Goal: Task Accomplishment & Management: Use online tool/utility

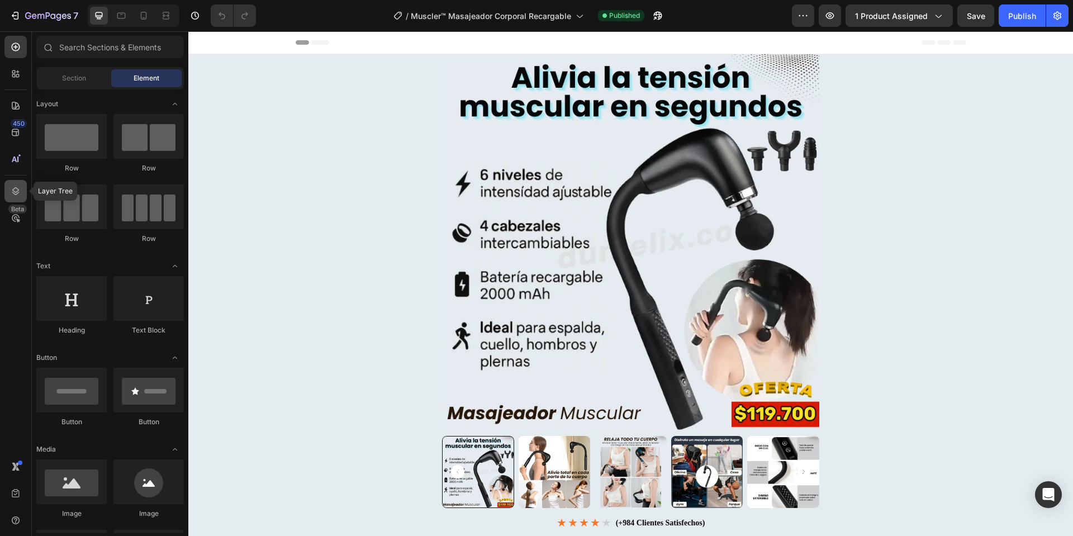
click at [15, 193] on icon at bounding box center [15, 191] width 11 height 11
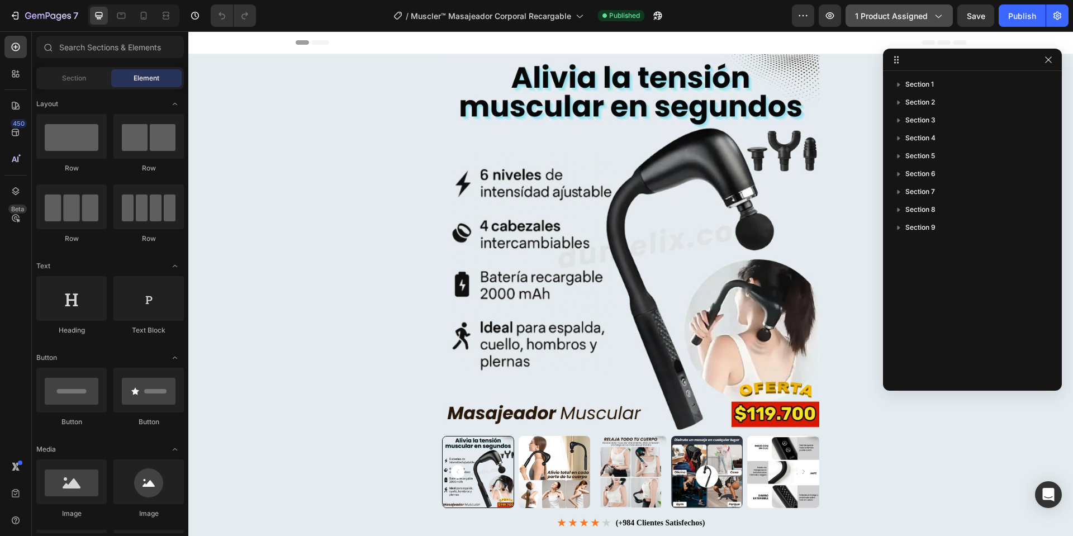
click at [891, 14] on span "1 product assigned" at bounding box center [891, 16] width 73 height 12
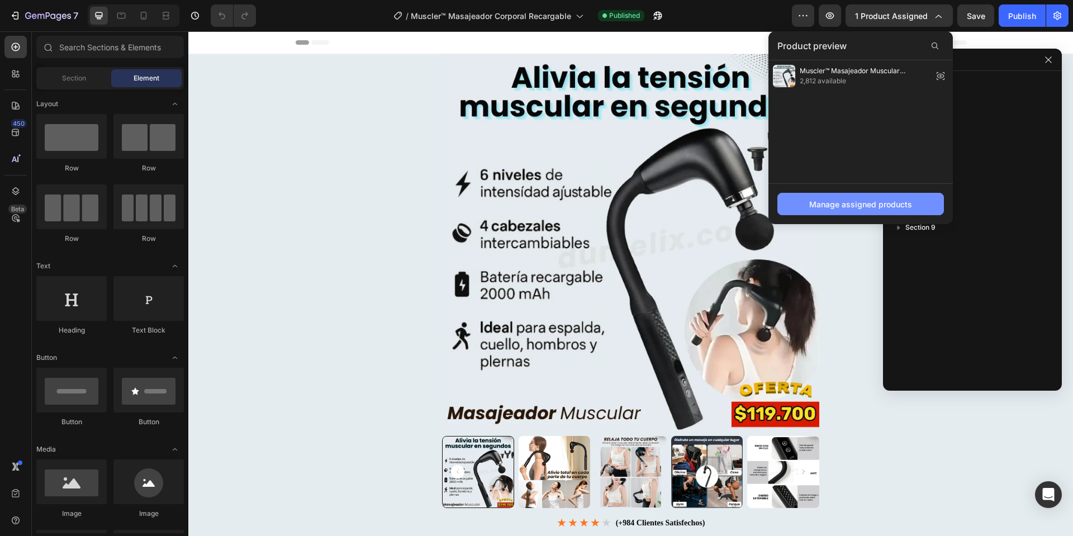
click at [793, 211] on button "Manage assigned products" at bounding box center [861, 204] width 167 height 22
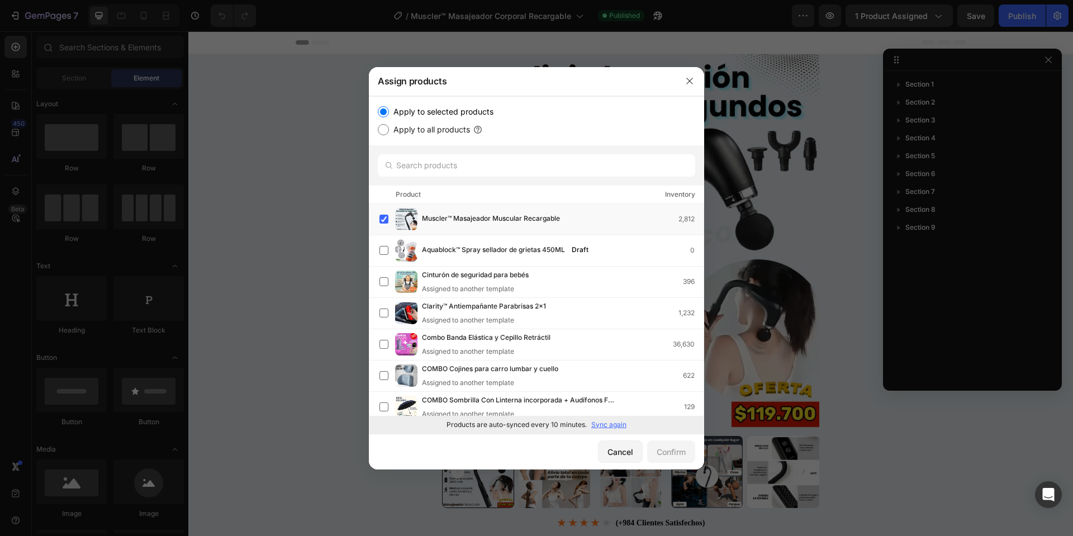
click at [612, 418] on div "Products are auto-synced every 10 minutes. Sync again" at bounding box center [536, 425] width 335 height 18
click at [599, 424] on p "Sync again" at bounding box center [609, 425] width 35 height 10
click at [691, 81] on icon "button" at bounding box center [689, 81] width 9 height 9
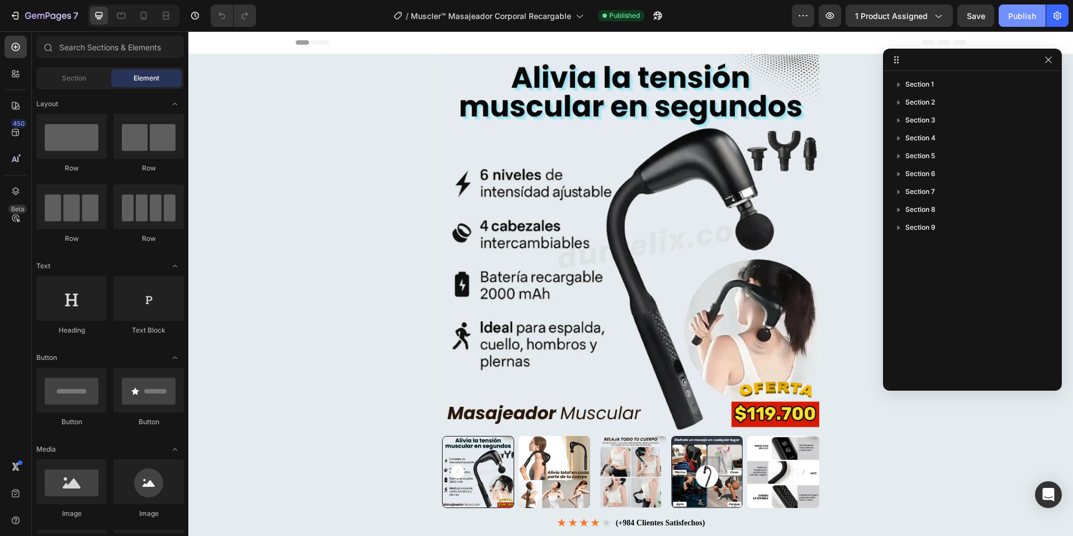
click at [1024, 12] on div "Publish" at bounding box center [1023, 16] width 28 height 12
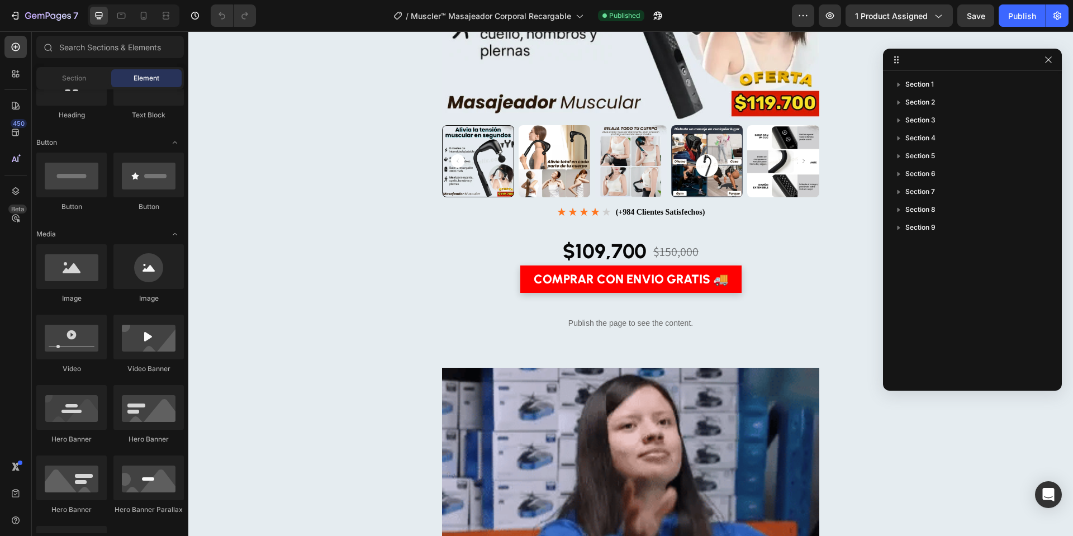
scroll to position [312, 0]
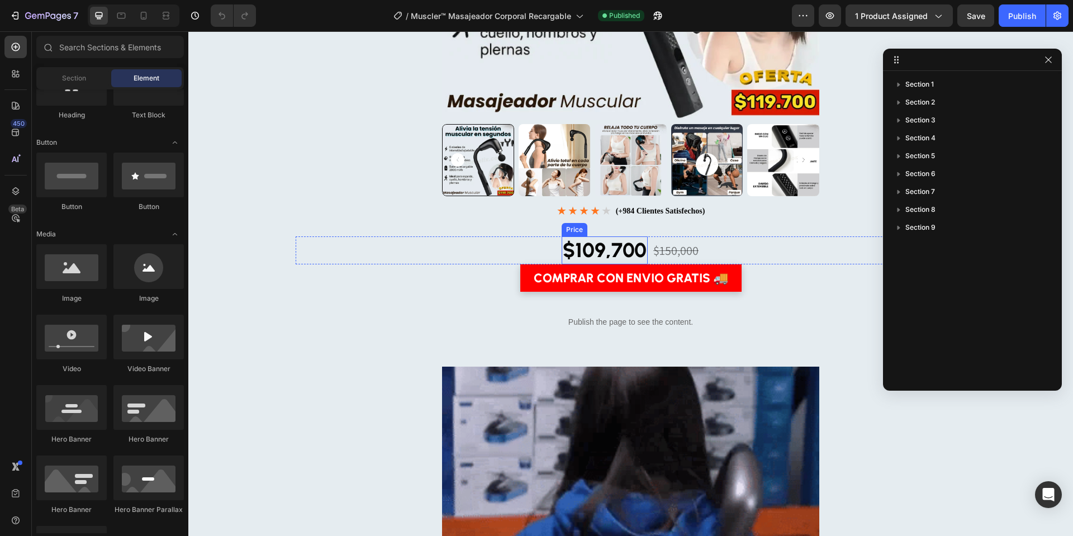
click at [578, 247] on div "$109,700" at bounding box center [605, 250] width 86 height 29
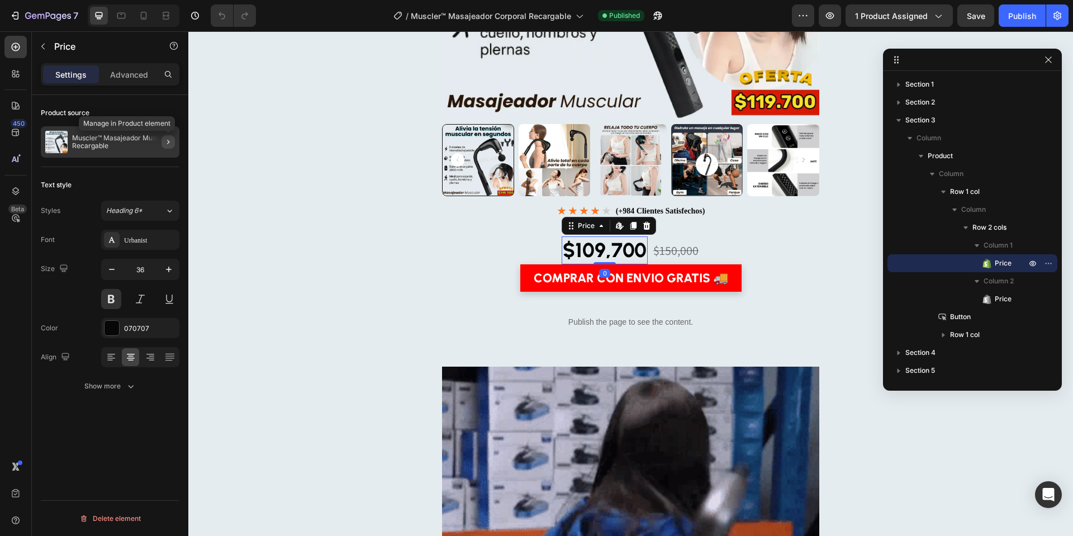
click at [167, 139] on icon "button" at bounding box center [168, 142] width 9 height 9
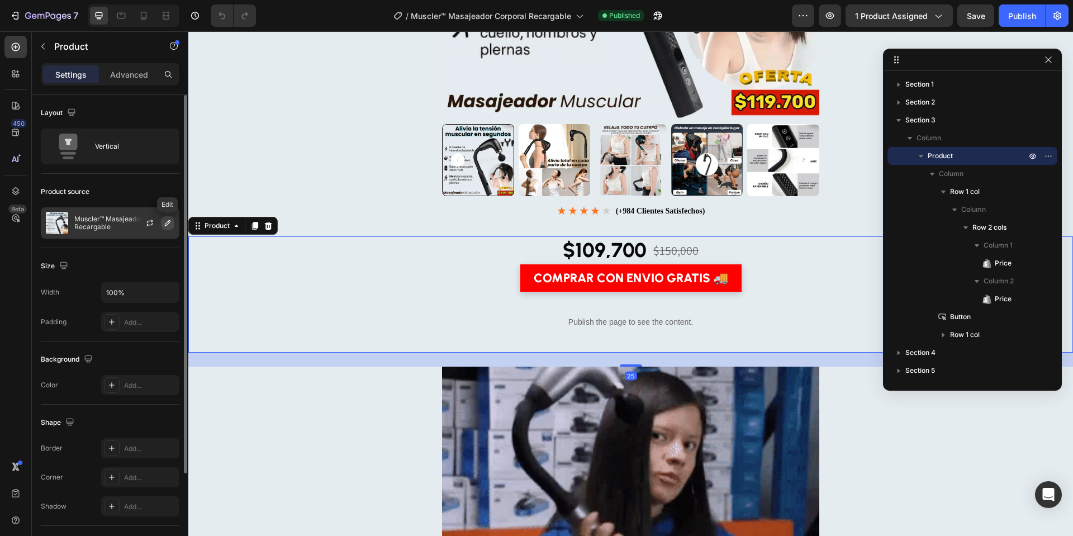
click at [172, 226] on icon "button" at bounding box center [167, 223] width 9 height 9
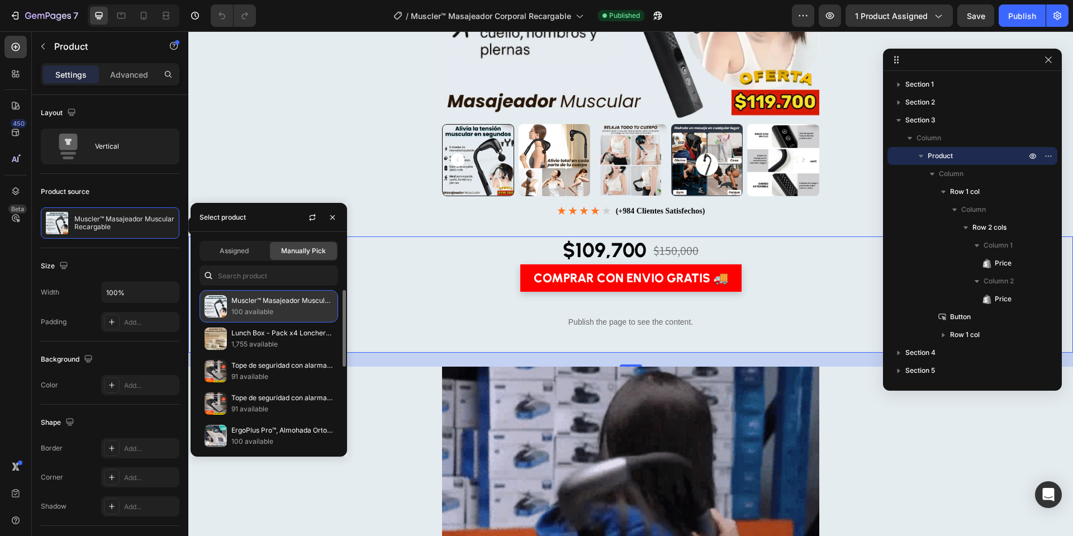
click at [242, 306] on p "100 available" at bounding box center [282, 311] width 102 height 11
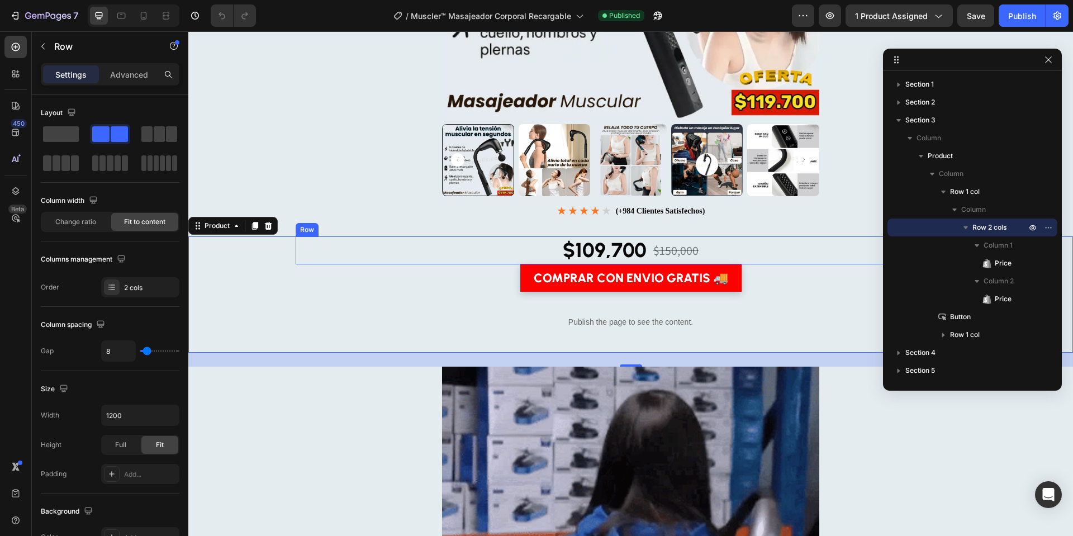
click at [785, 244] on div "$109,700 Price Price $150,000 Price Price Row" at bounding box center [631, 250] width 671 height 29
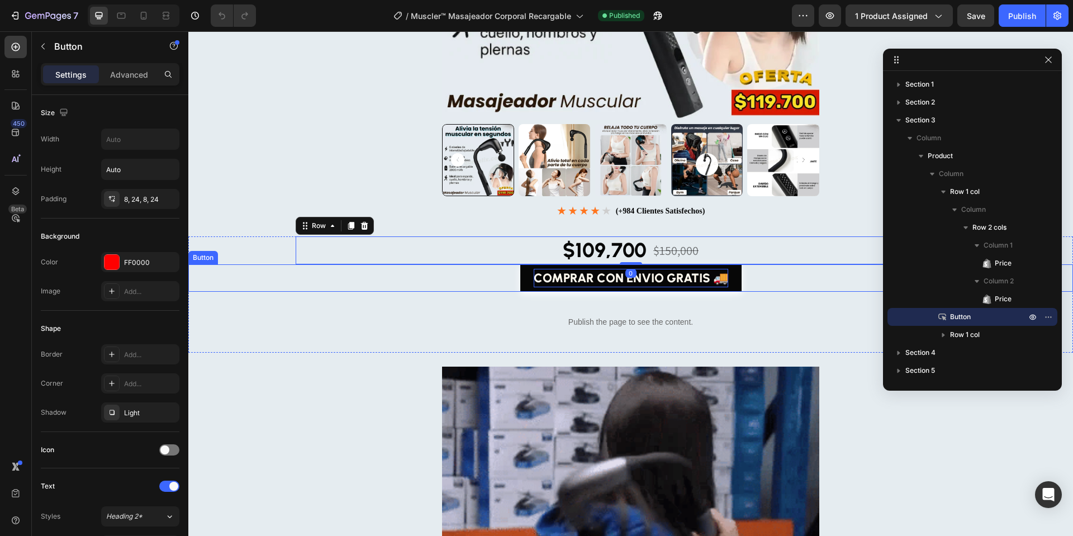
click at [604, 277] on p "COMPRAR CON ENVIO GRATIS 🚚" at bounding box center [631, 278] width 195 height 18
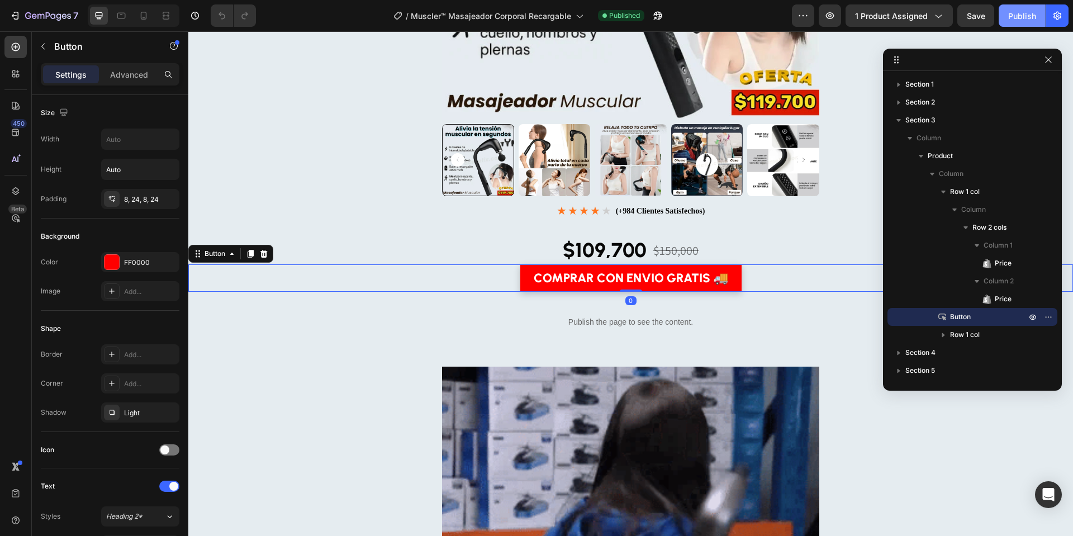
click at [1010, 18] on div "Publish" at bounding box center [1023, 16] width 28 height 12
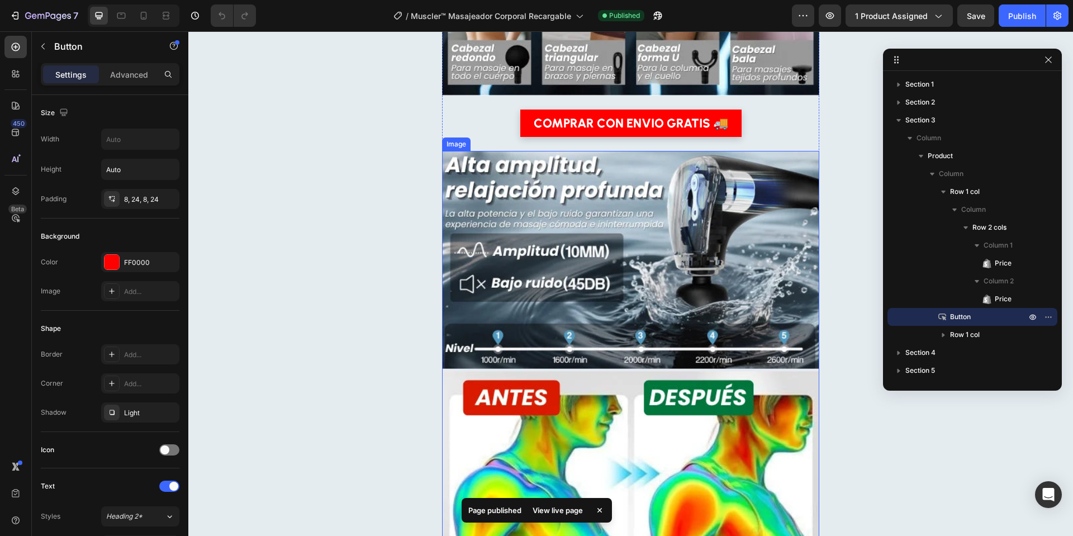
scroll to position [1558, 0]
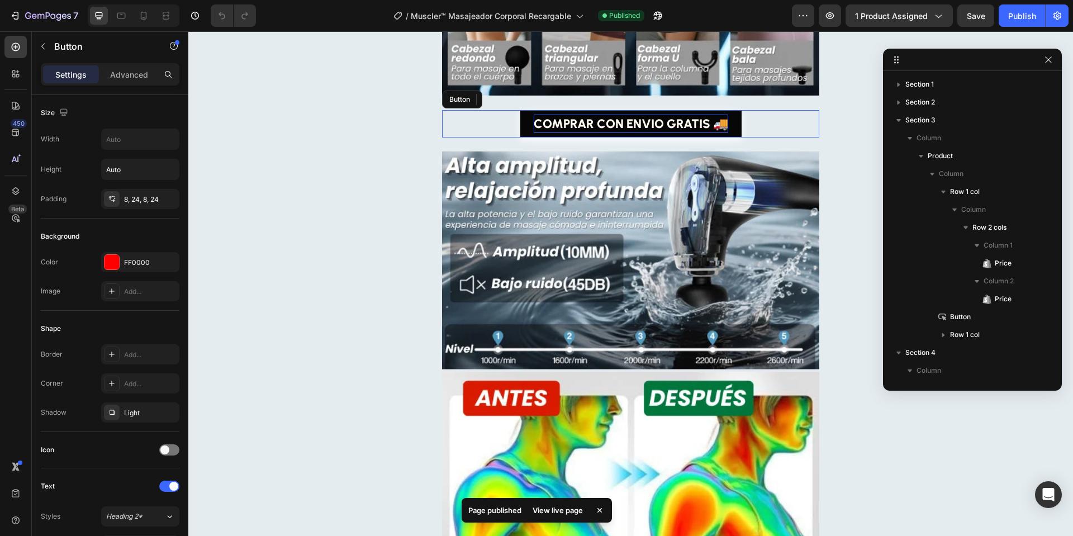
click at [594, 126] on p "COMPRAR CON ENVIO GRATIS 🚚" at bounding box center [631, 124] width 195 height 18
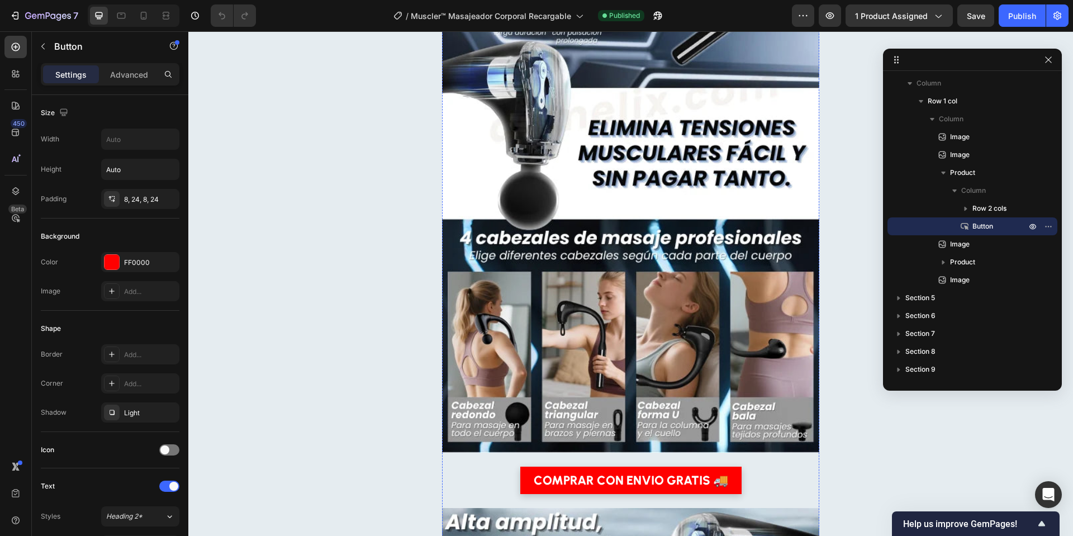
scroll to position [1335, 0]
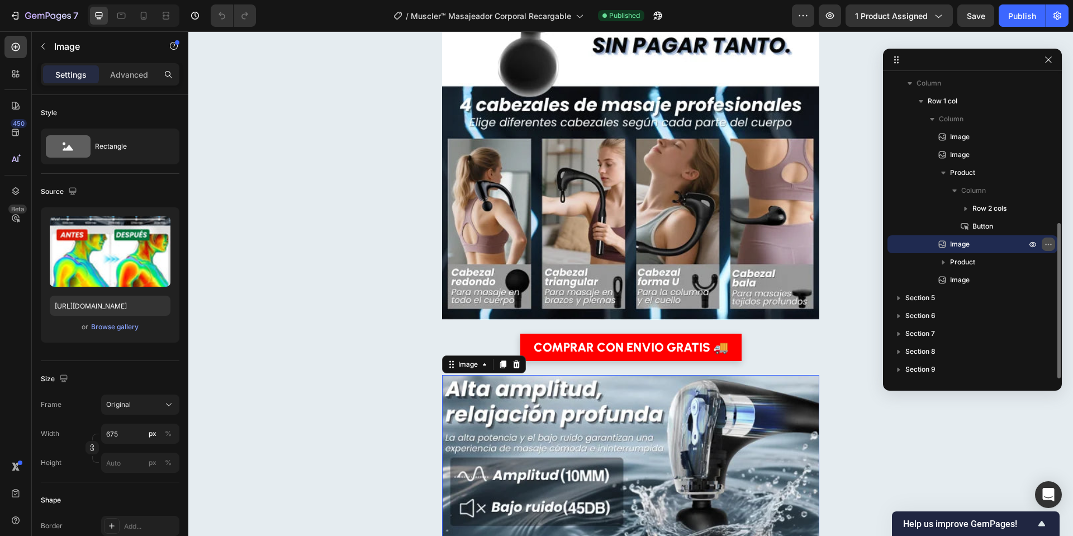
click at [1053, 243] on button "button" at bounding box center [1048, 244] width 13 height 13
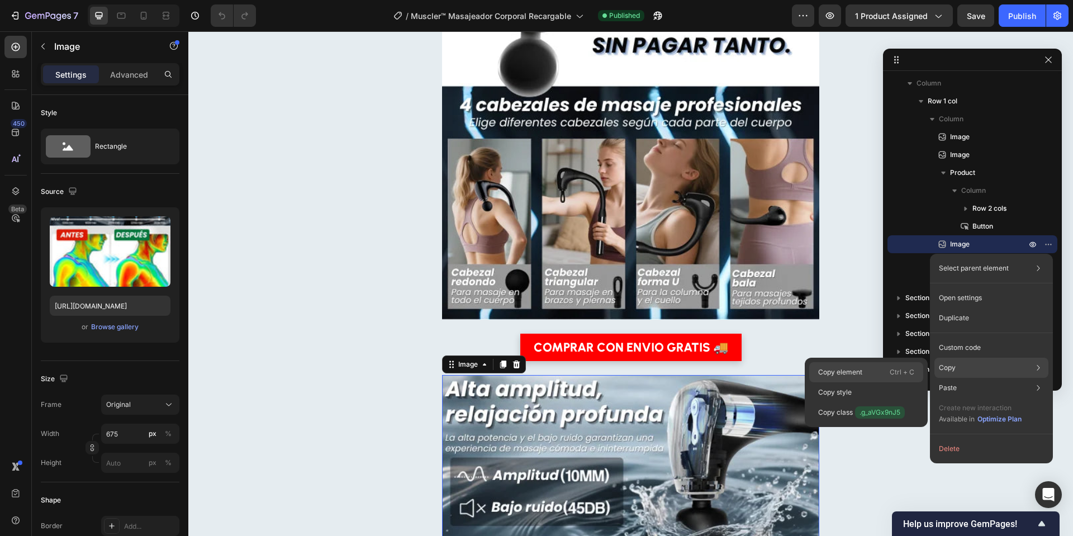
click at [878, 370] on div "Copy element Ctrl + C" at bounding box center [867, 372] width 114 height 20
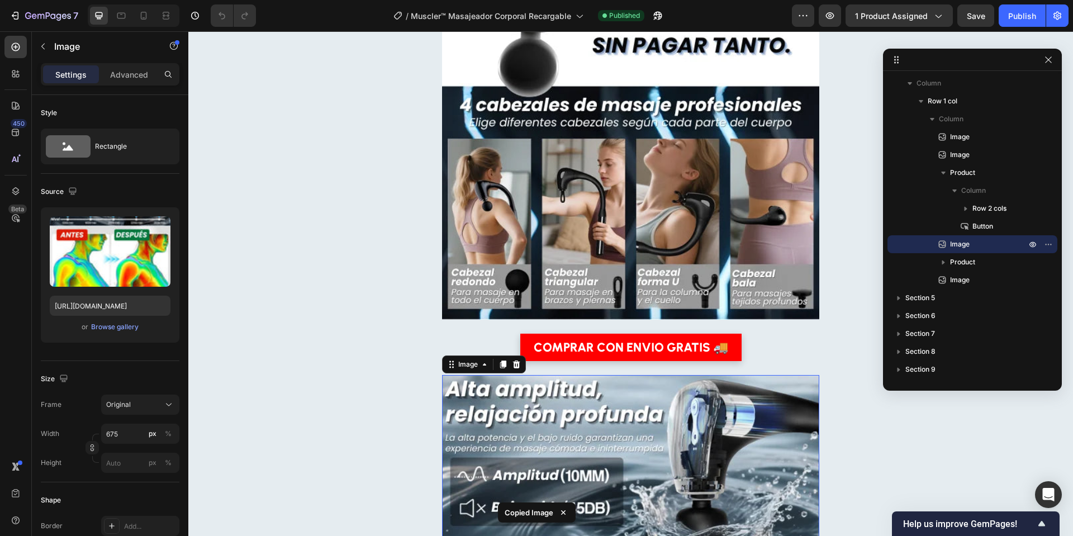
click at [704, 251] on img at bounding box center [630, 21] width 377 height 598
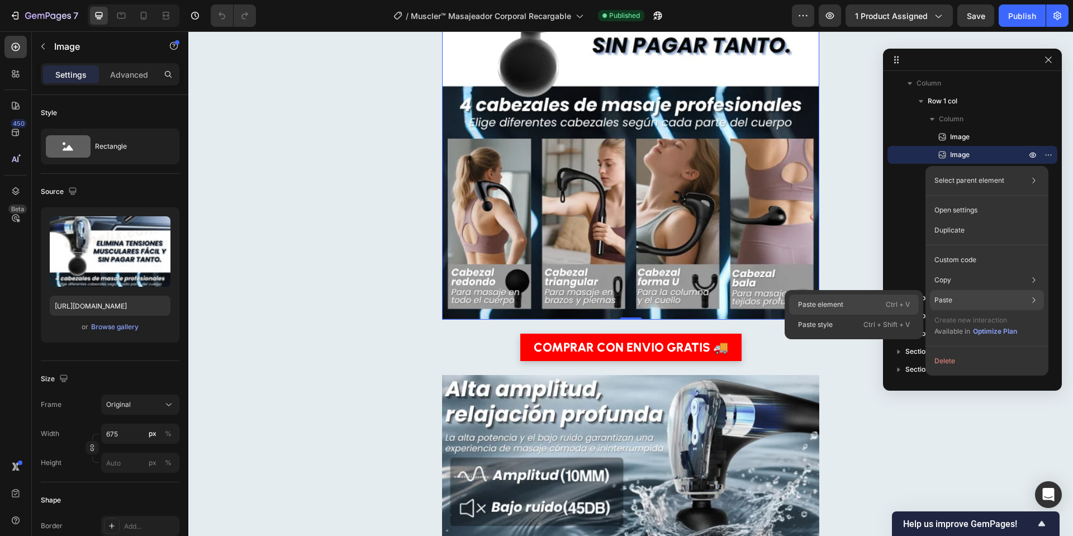
click at [824, 301] on p "Paste element" at bounding box center [820, 305] width 45 height 10
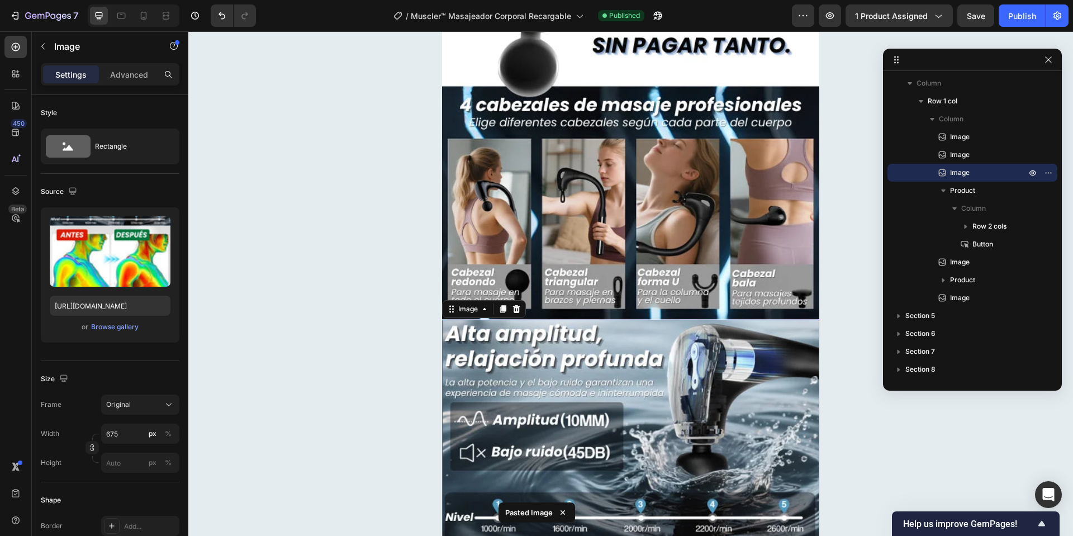
scroll to position [1584, 0]
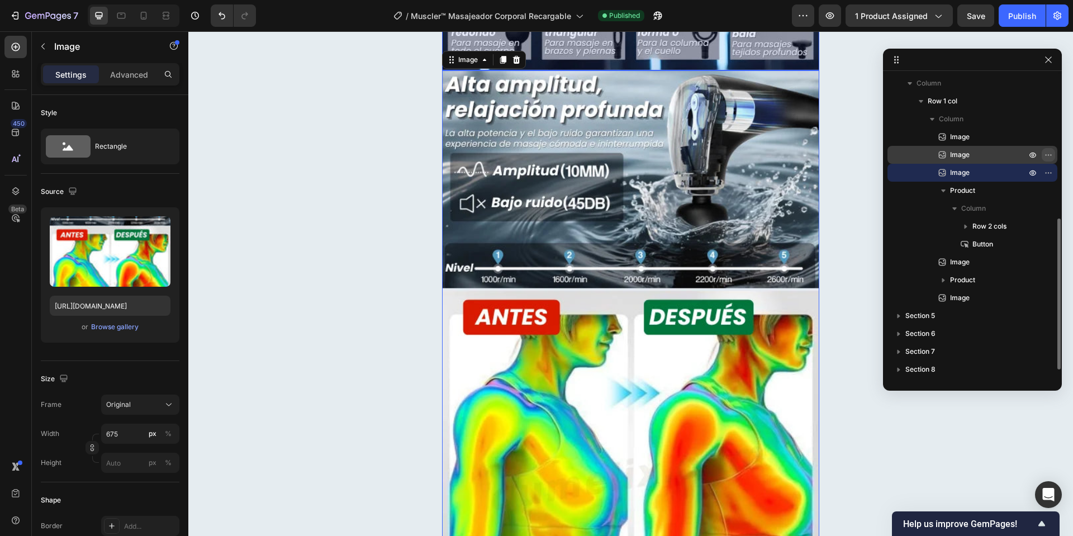
click at [1048, 154] on icon "button" at bounding box center [1048, 154] width 9 height 9
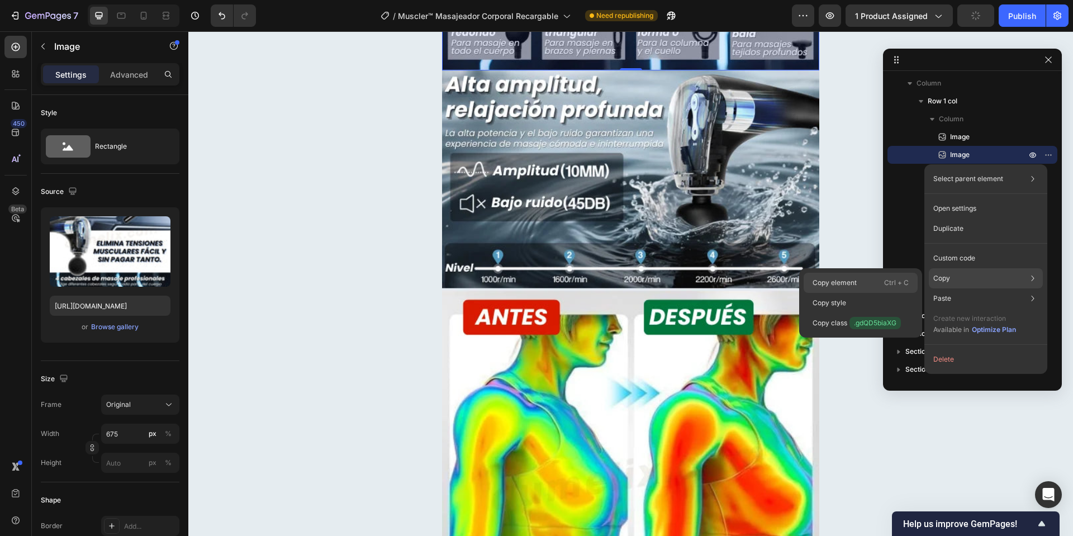
click at [829, 281] on p "Copy element" at bounding box center [835, 283] width 44 height 10
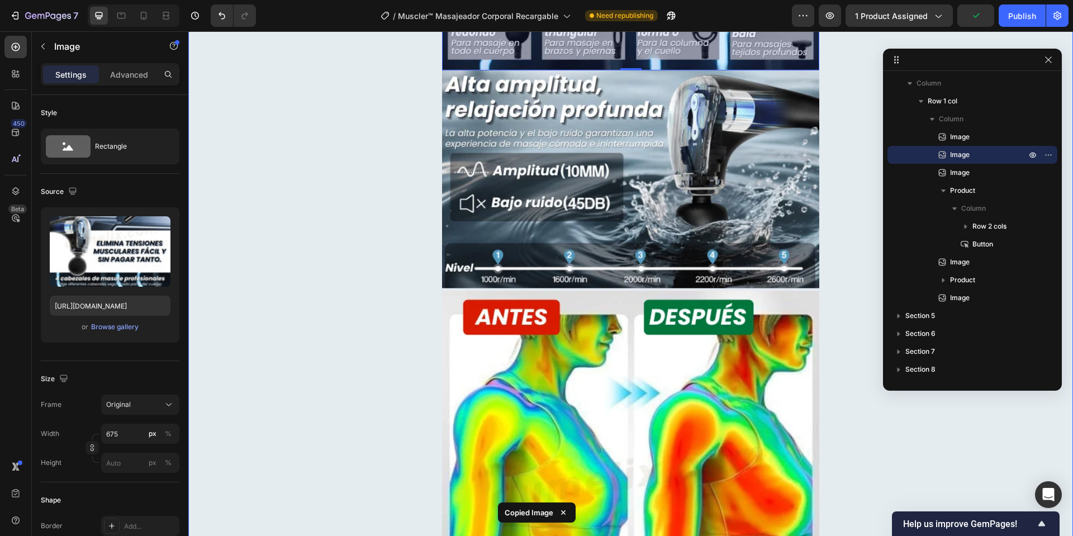
click at [745, 371] on img at bounding box center [630, 369] width 377 height 598
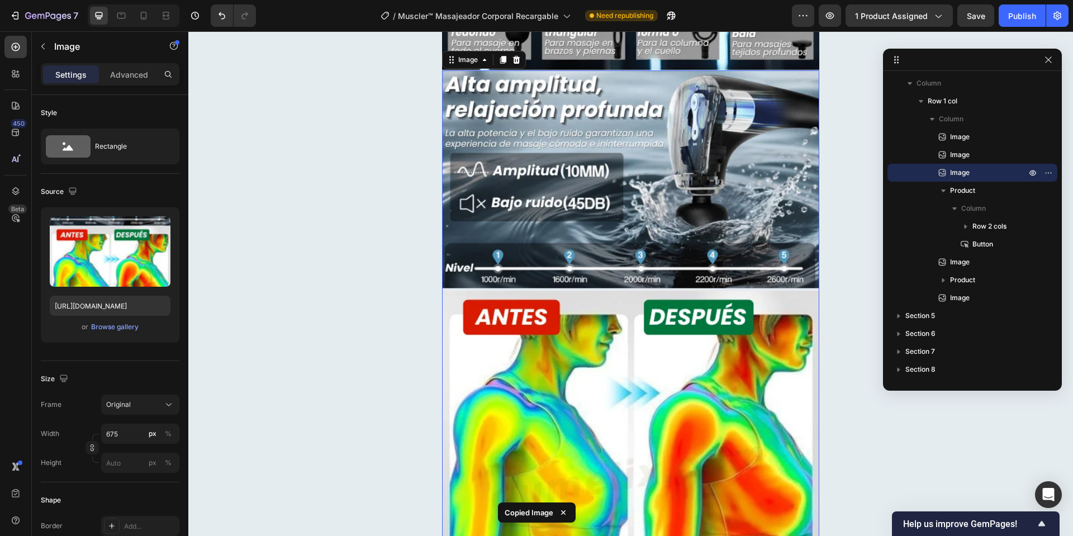
click at [733, 382] on img at bounding box center [630, 369] width 377 height 598
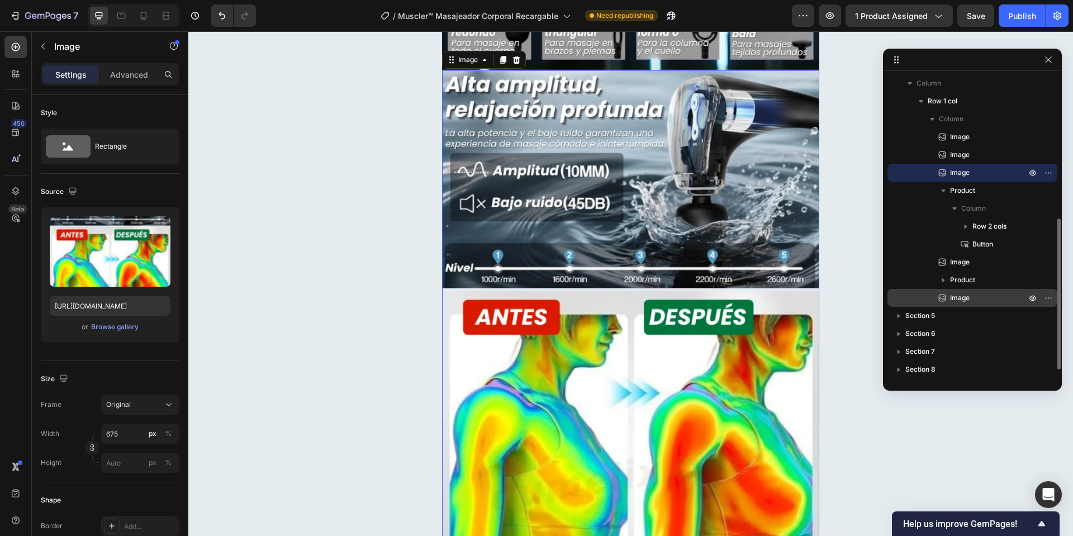
click at [960, 296] on span "Image" at bounding box center [960, 297] width 20 height 11
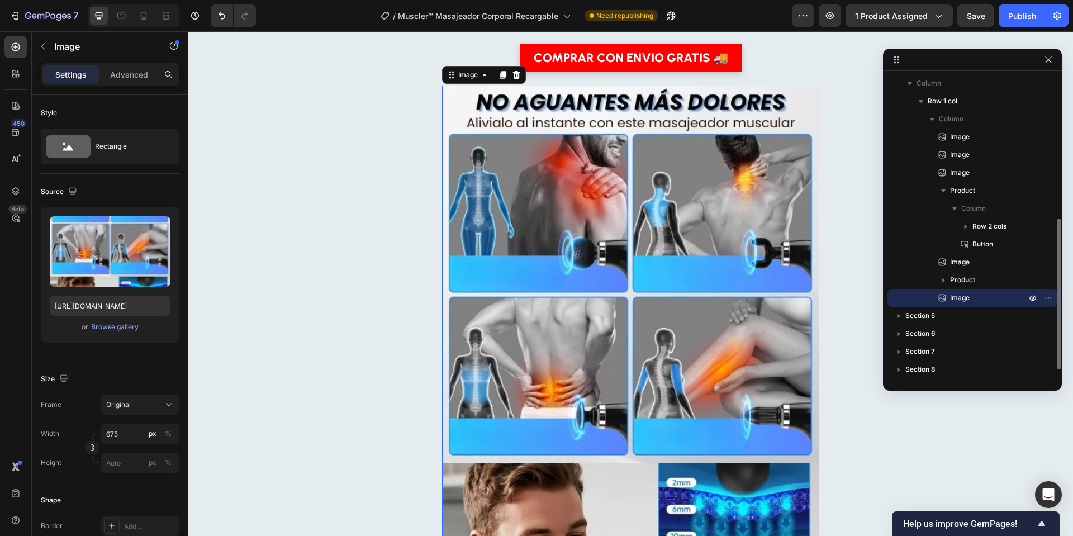
scroll to position [2890, 0]
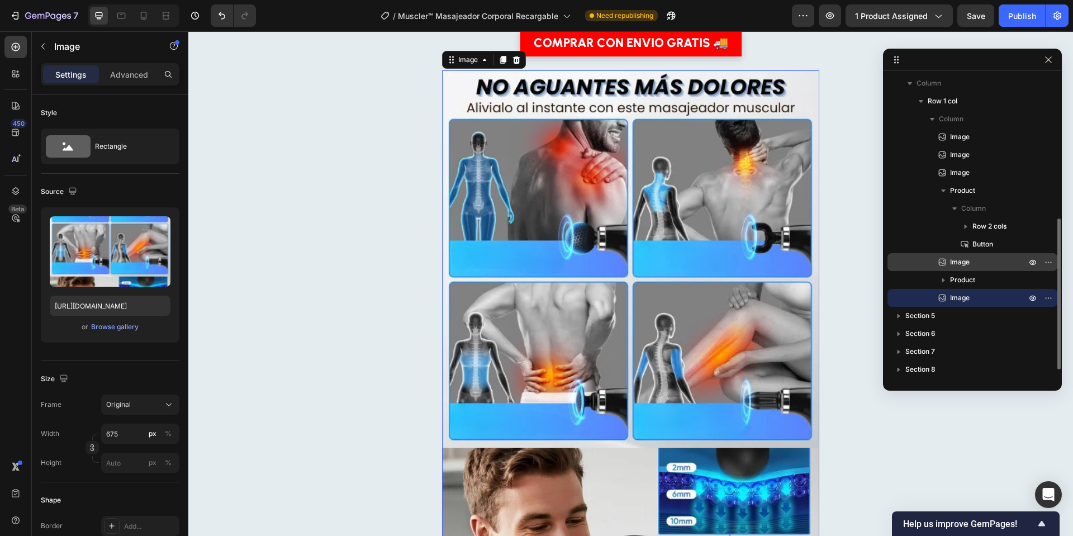
click at [973, 258] on p "Image" at bounding box center [976, 262] width 78 height 11
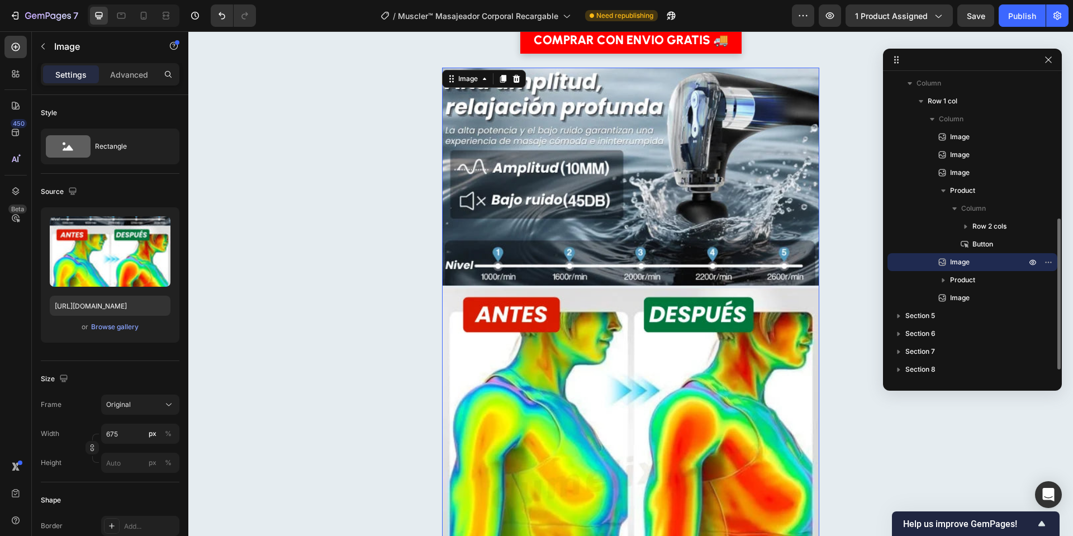
scroll to position [2237, 0]
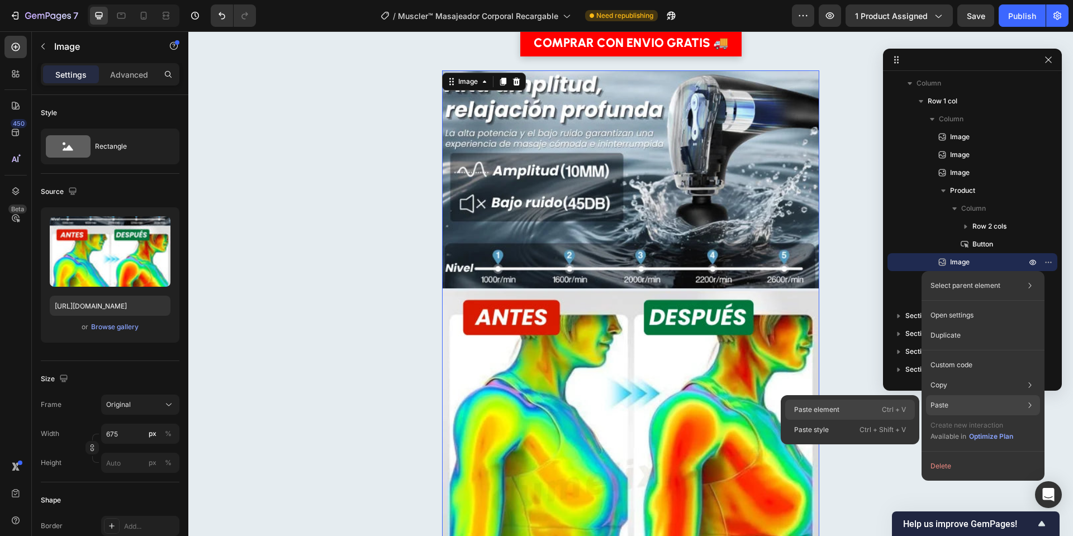
click at [865, 405] on div "Paste element Ctrl + V" at bounding box center [851, 410] width 130 height 20
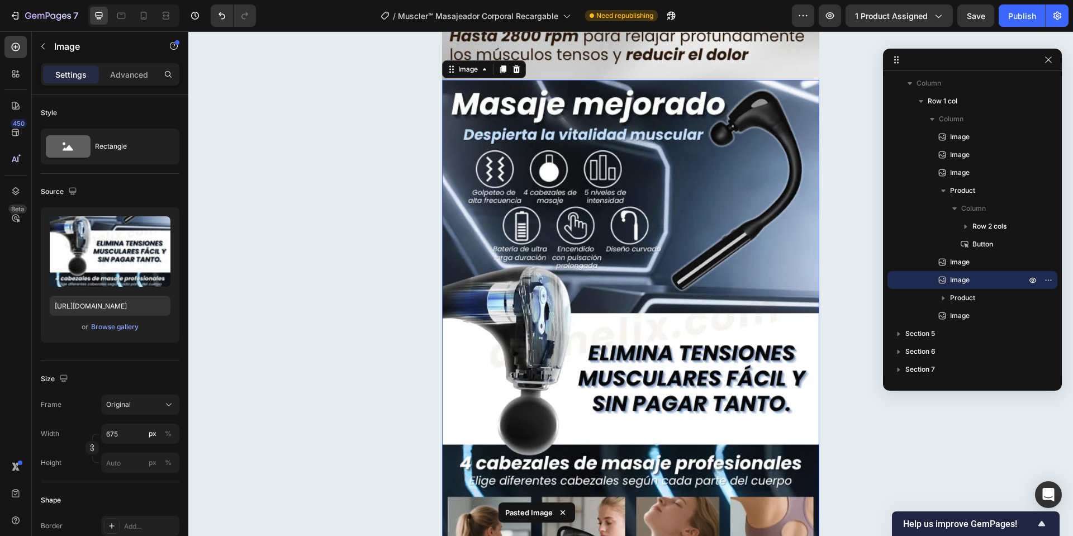
scroll to position [2835, 0]
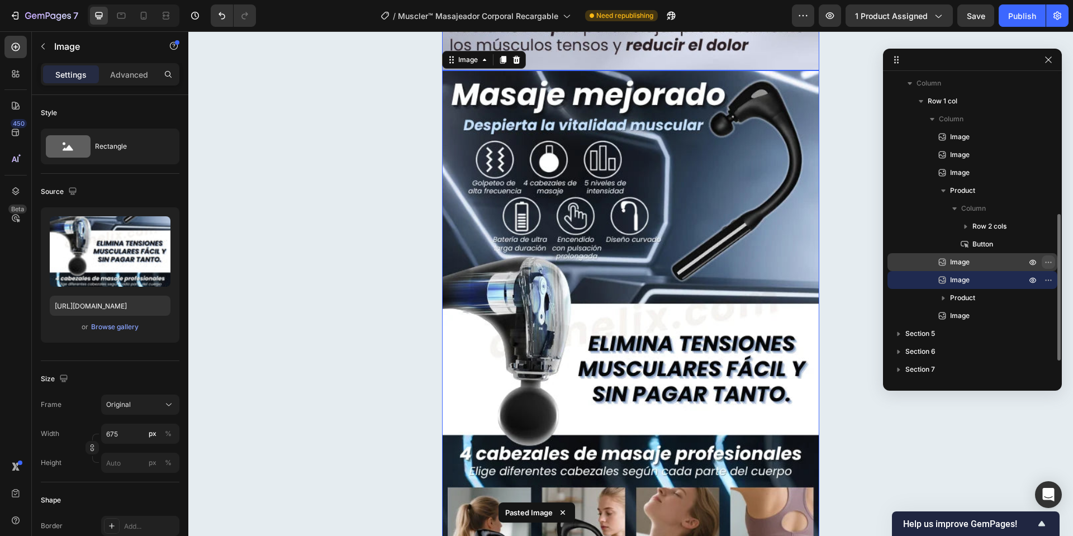
click at [1048, 262] on icon "button" at bounding box center [1048, 262] width 9 height 9
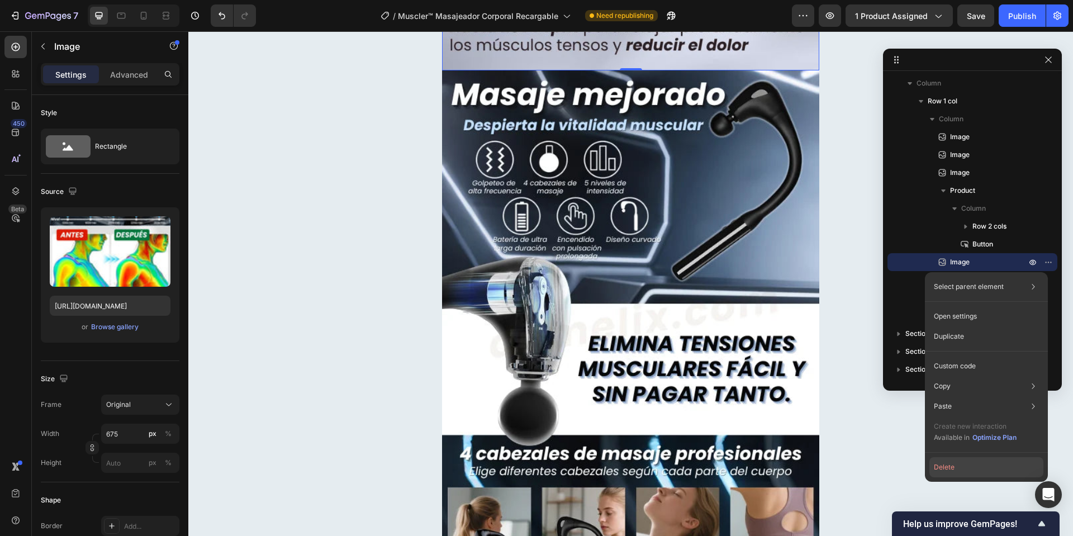
click at [944, 470] on button "Delete" at bounding box center [987, 467] width 114 height 20
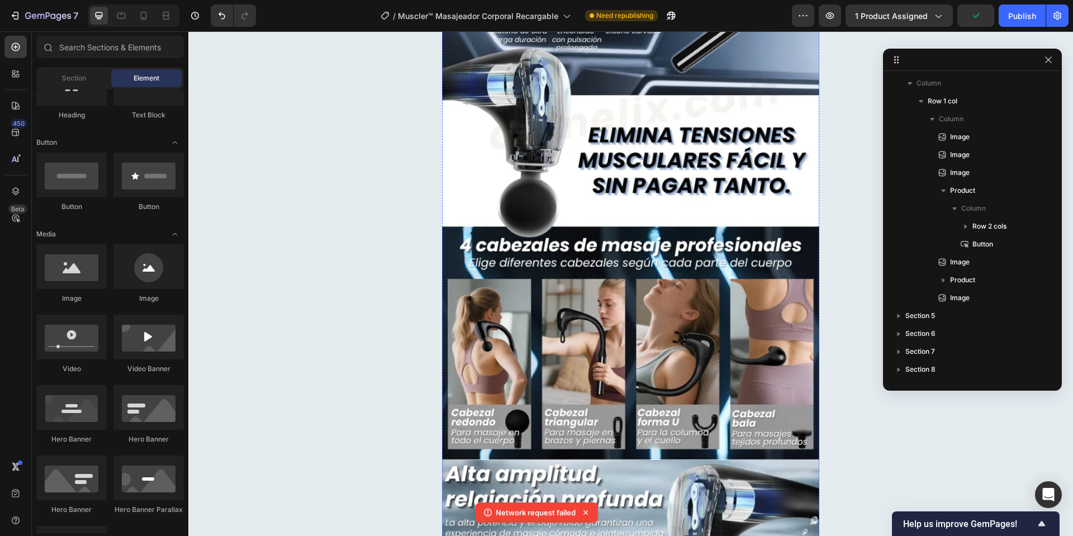
scroll to position [1185, 0]
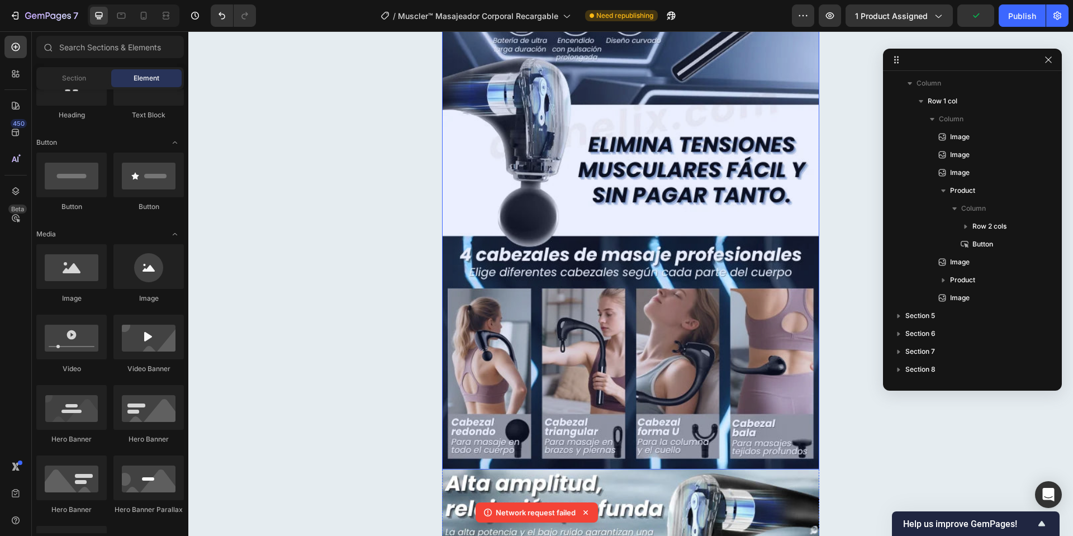
click at [708, 294] on img at bounding box center [630, 170] width 377 height 598
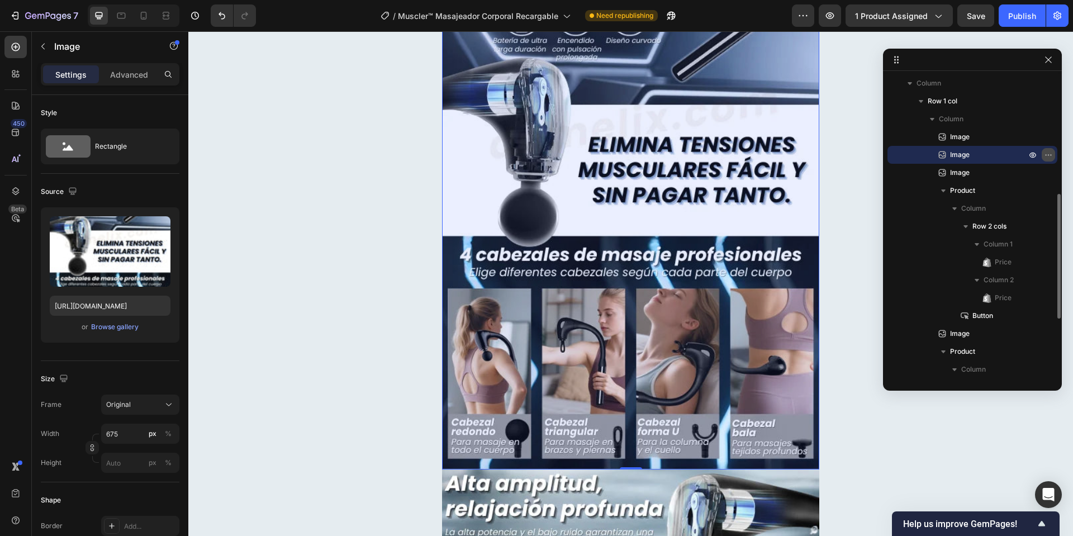
click at [1048, 154] on icon "button" at bounding box center [1048, 154] width 9 height 9
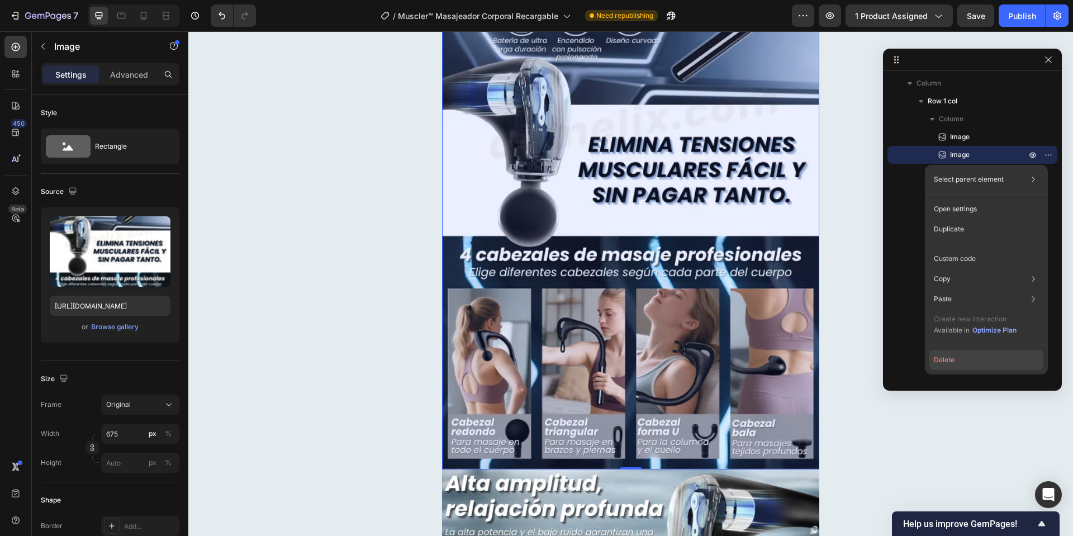
click at [943, 356] on button "Delete" at bounding box center [987, 360] width 114 height 20
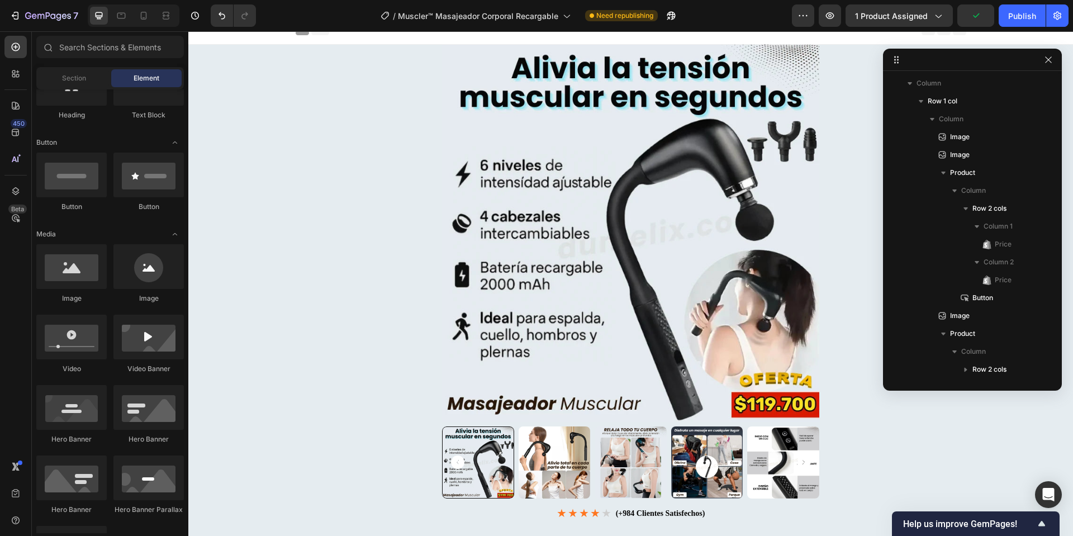
scroll to position [0, 0]
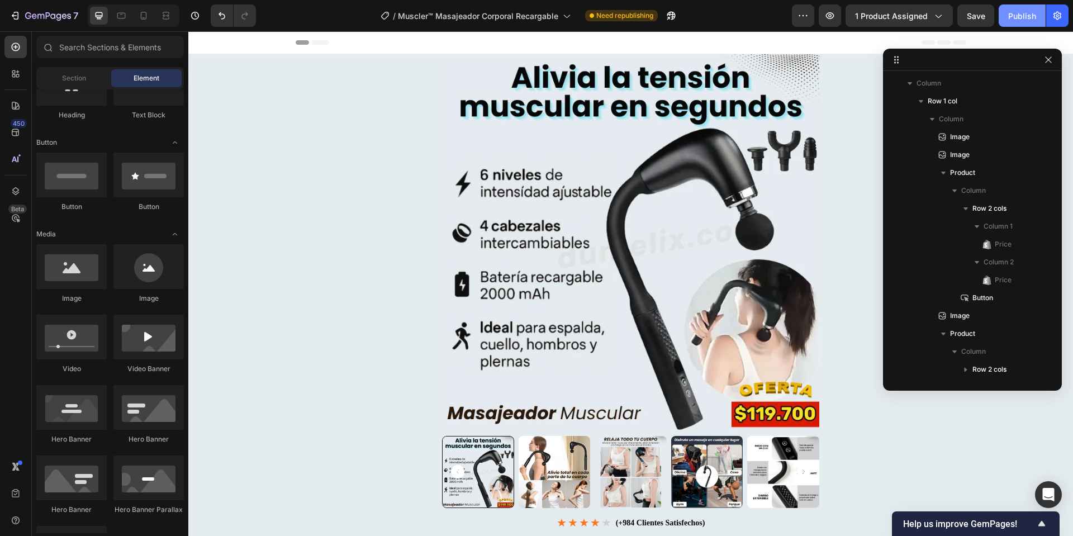
click at [1025, 13] on div "Publish" at bounding box center [1023, 16] width 28 height 12
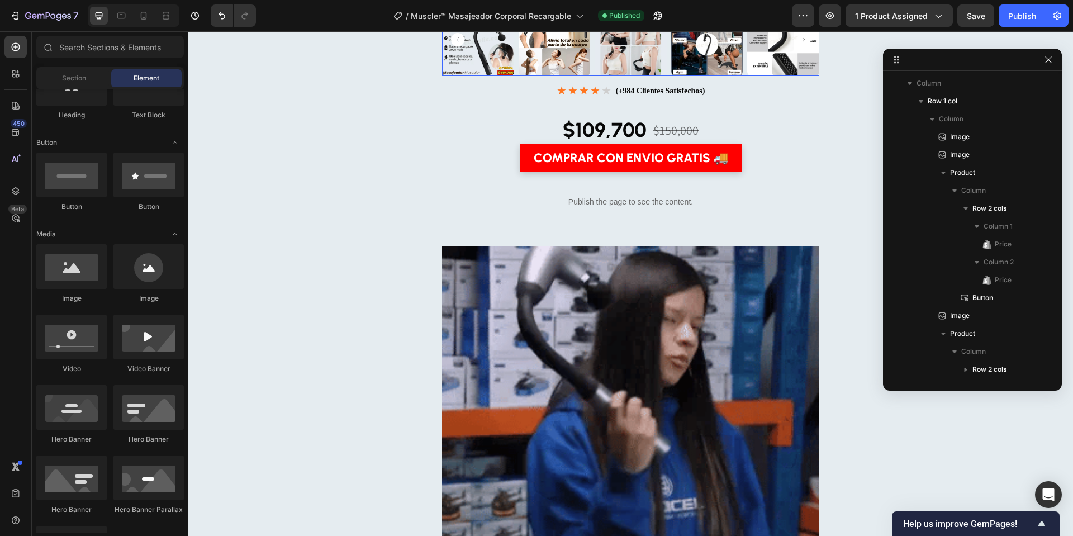
scroll to position [432, 0]
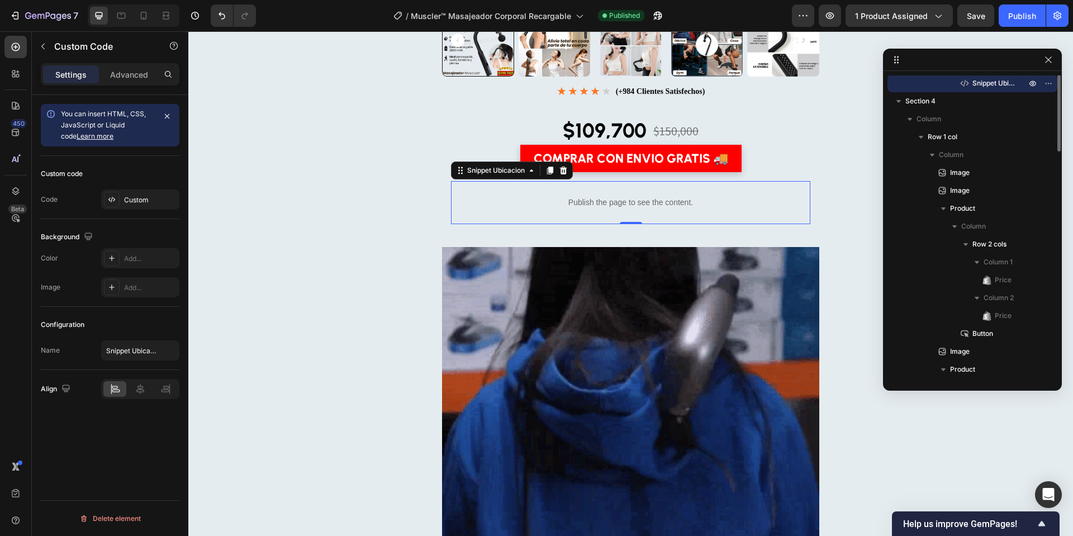
click at [680, 206] on p "Publish the page to see the content." at bounding box center [631, 203] width 346 height 12
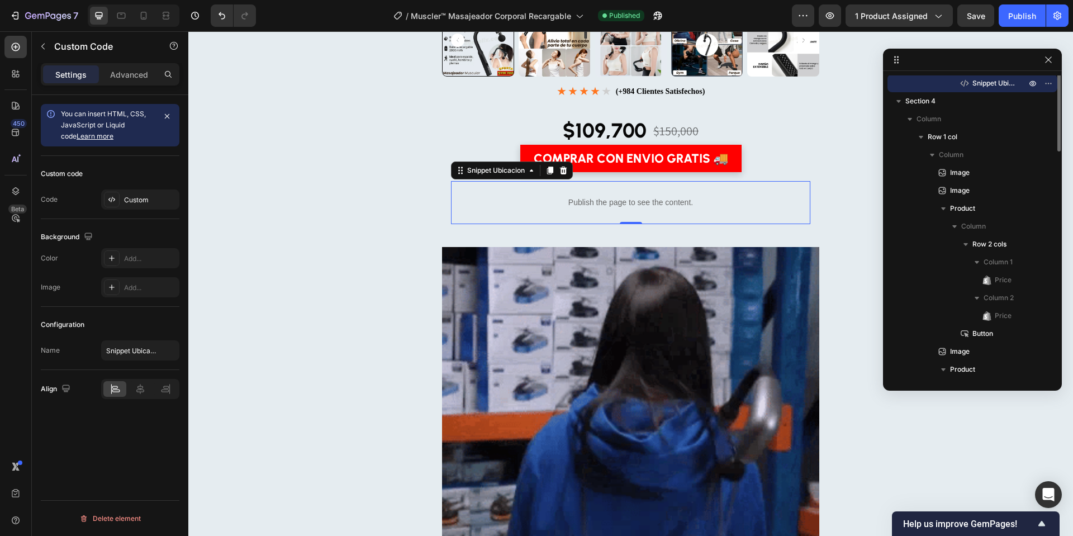
scroll to position [172, 0]
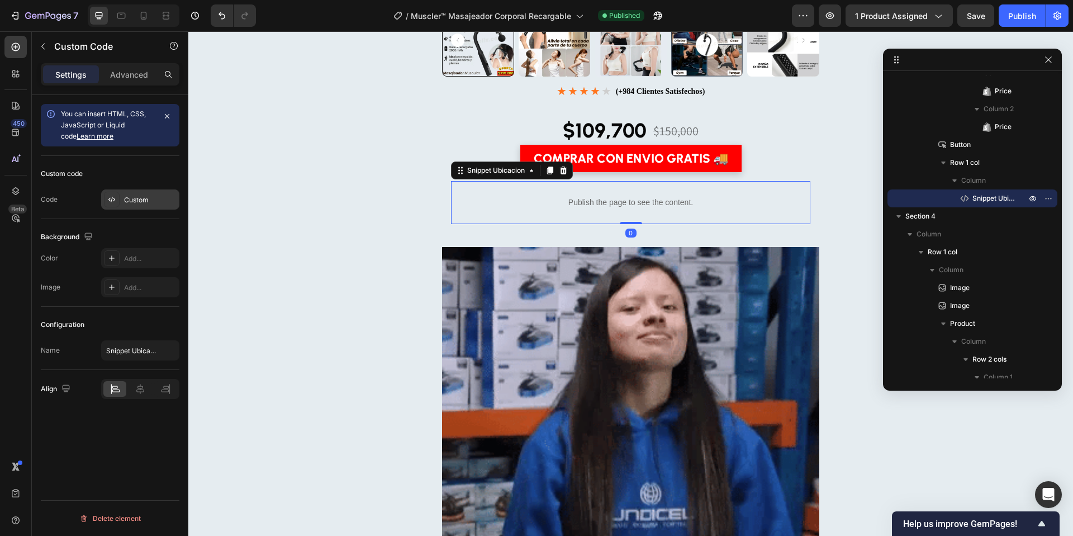
click at [137, 200] on div "Custom" at bounding box center [150, 200] width 53 height 10
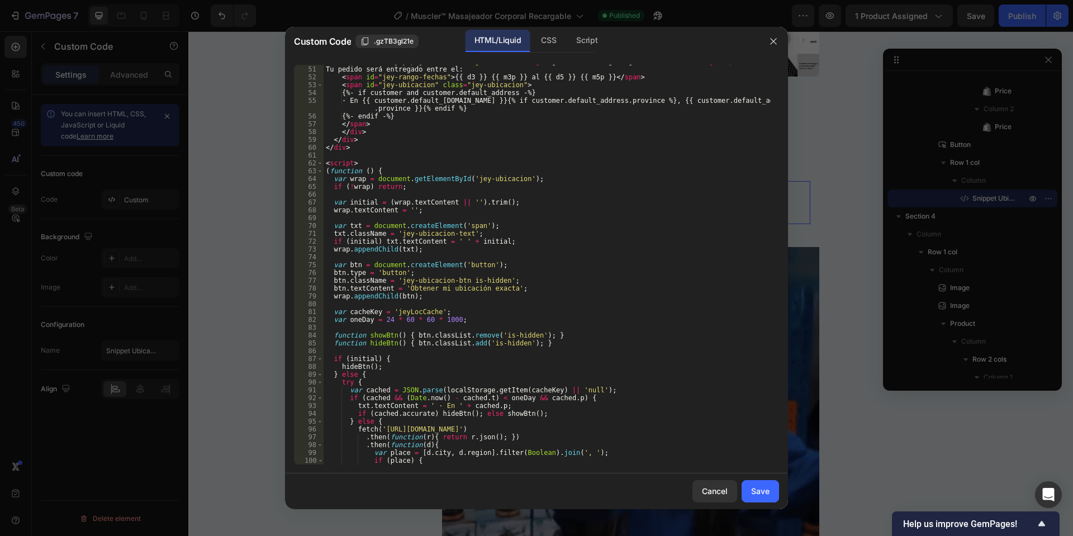
scroll to position [450, 0]
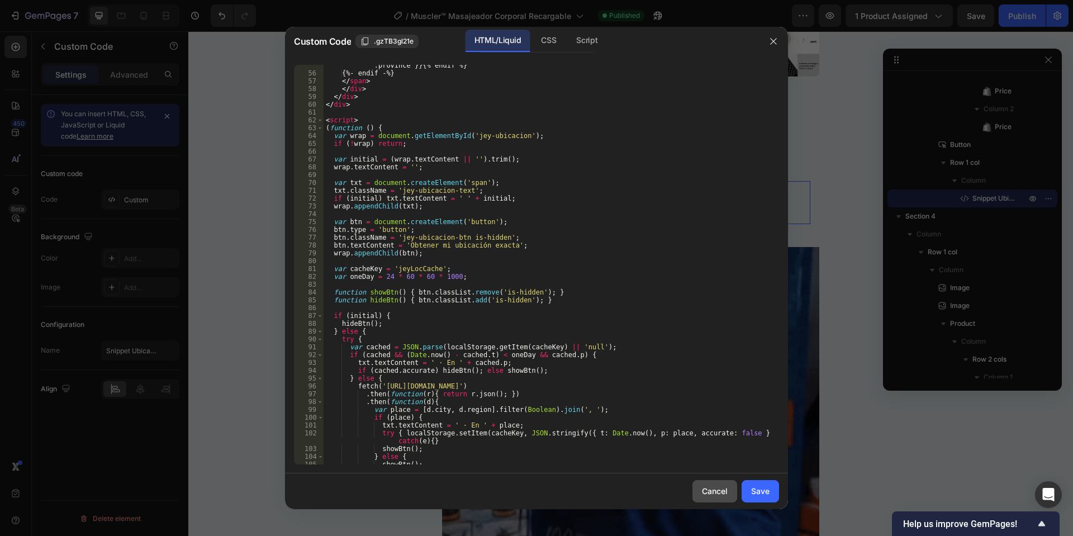
click at [713, 497] on div "Cancel" at bounding box center [715, 491] width 26 height 12
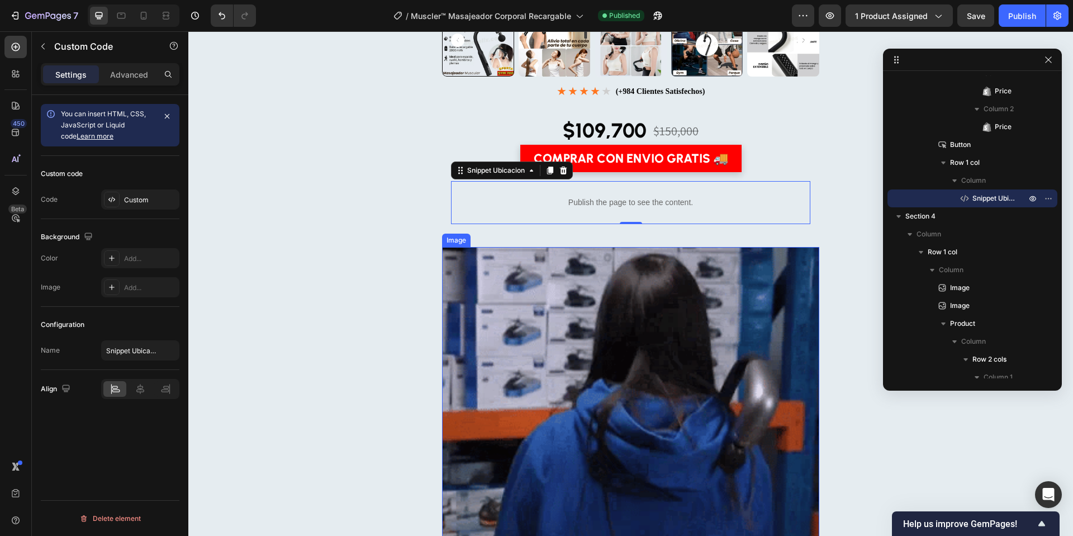
scroll to position [635, 0]
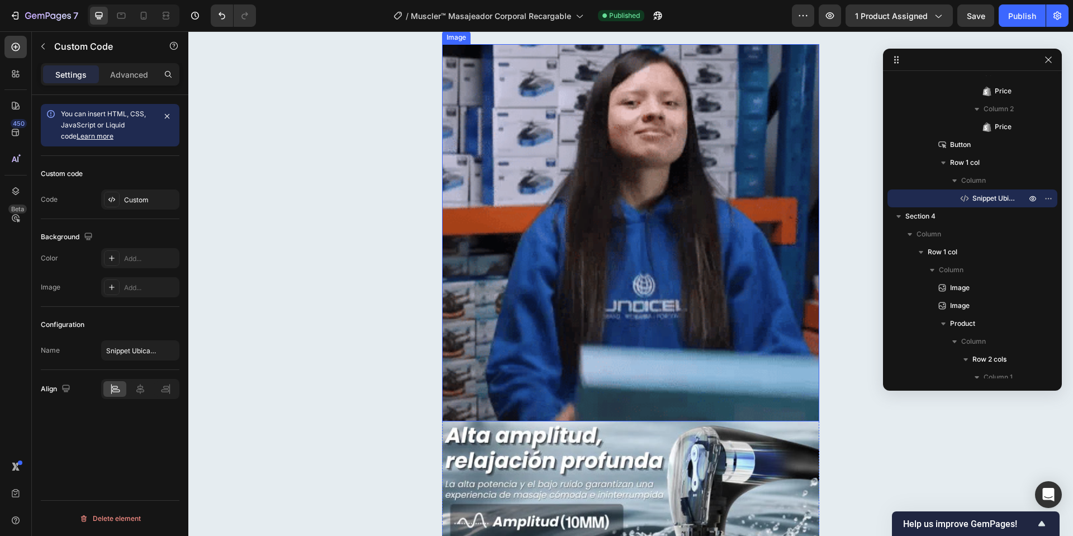
click at [685, 229] on img at bounding box center [630, 232] width 377 height 377
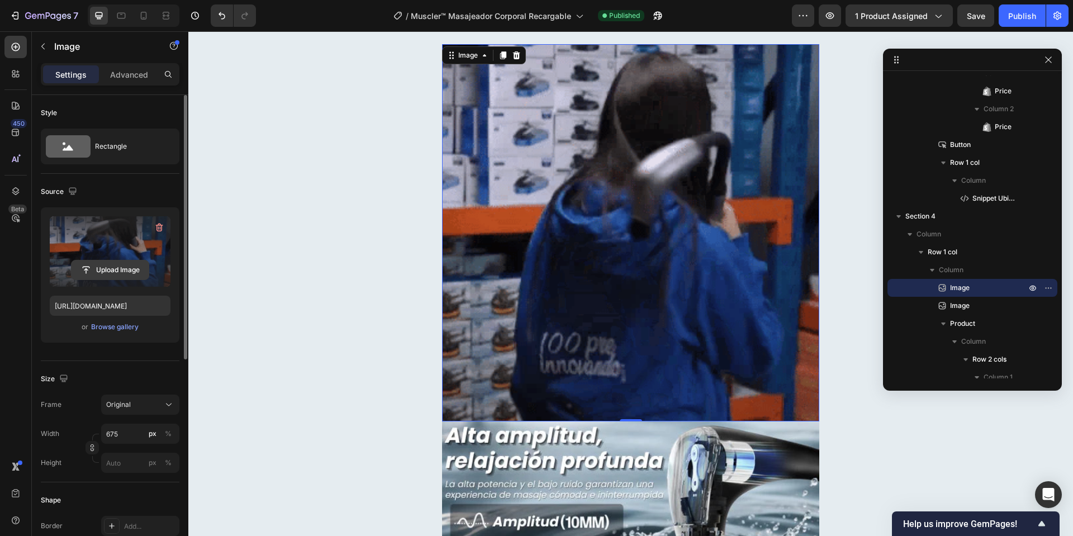
click at [124, 272] on input "file" at bounding box center [110, 270] width 77 height 19
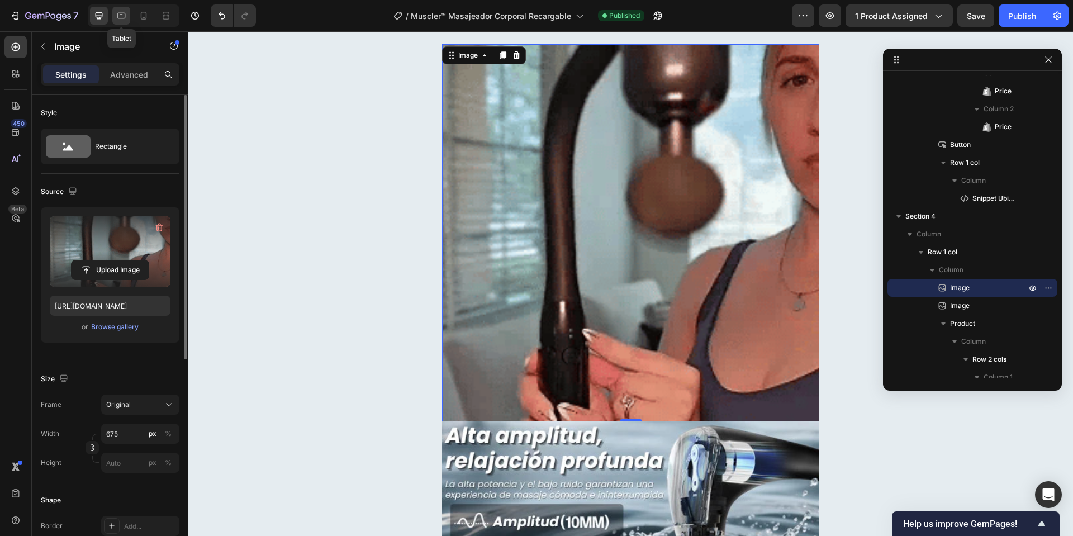
click at [118, 12] on icon at bounding box center [121, 15] width 11 height 11
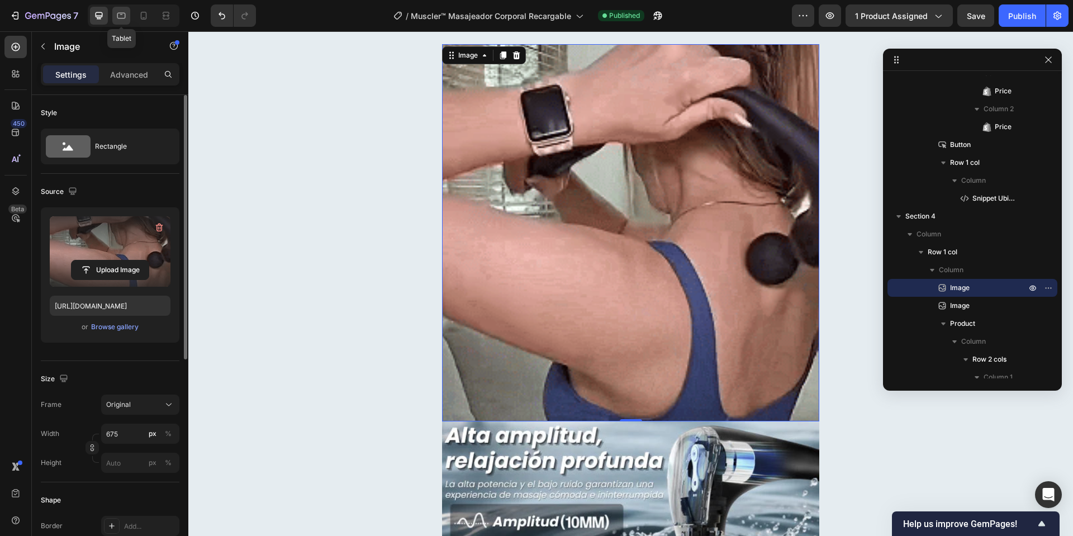
type input "[URL][DOMAIN_NAME]"
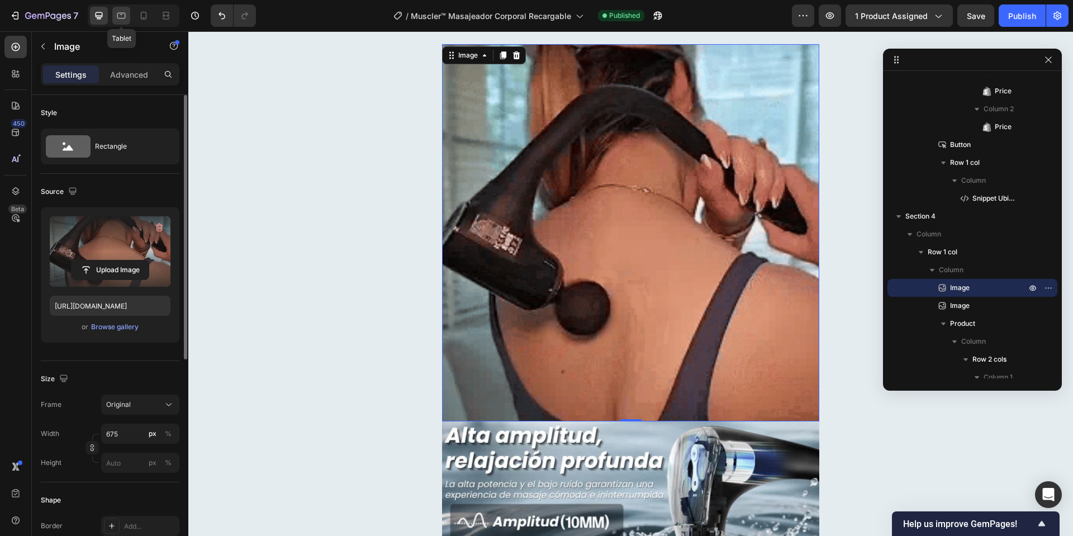
type input "100"
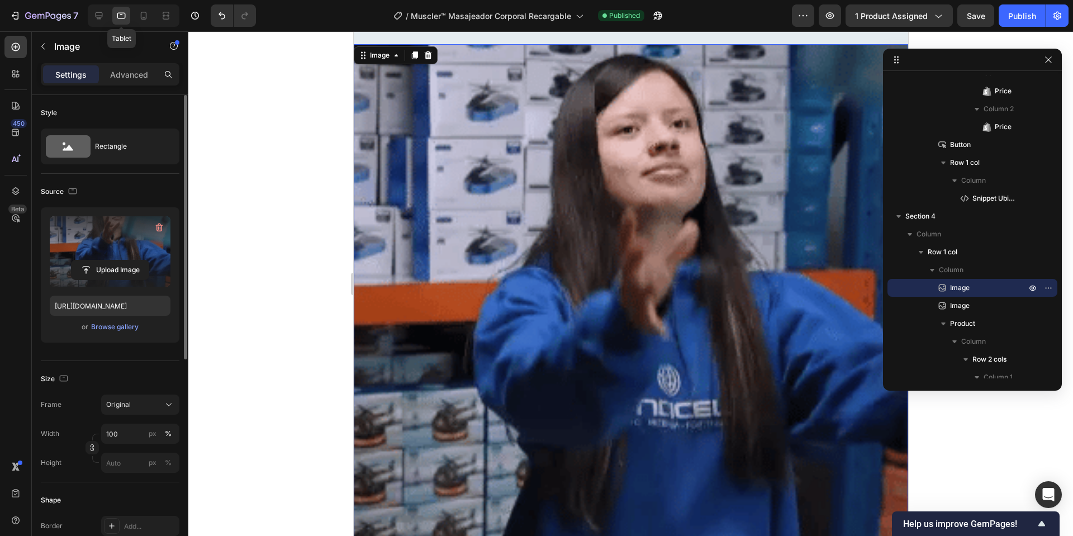
scroll to position [608, 0]
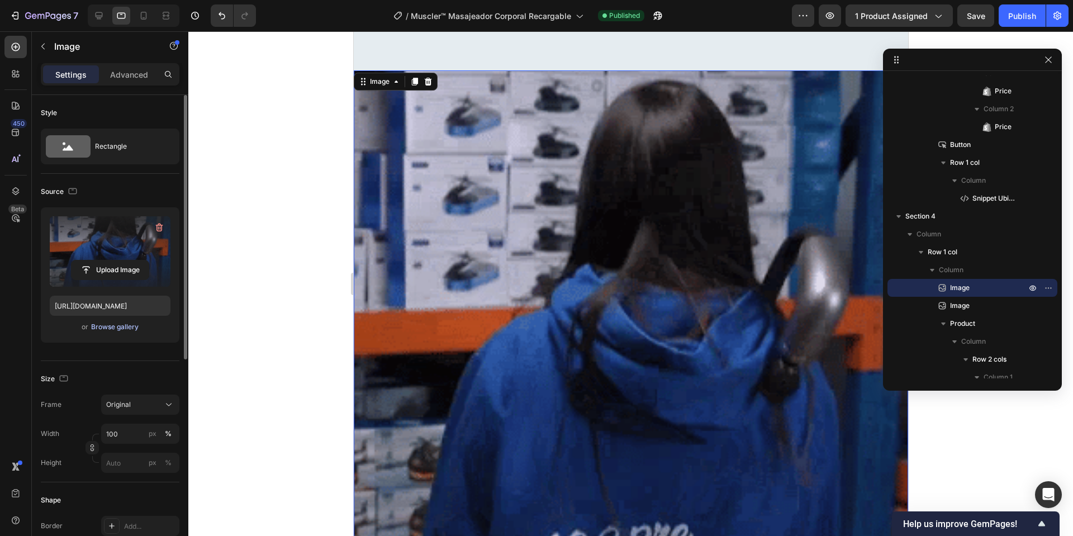
click at [127, 329] on div "Browse gallery" at bounding box center [115, 327] width 48 height 10
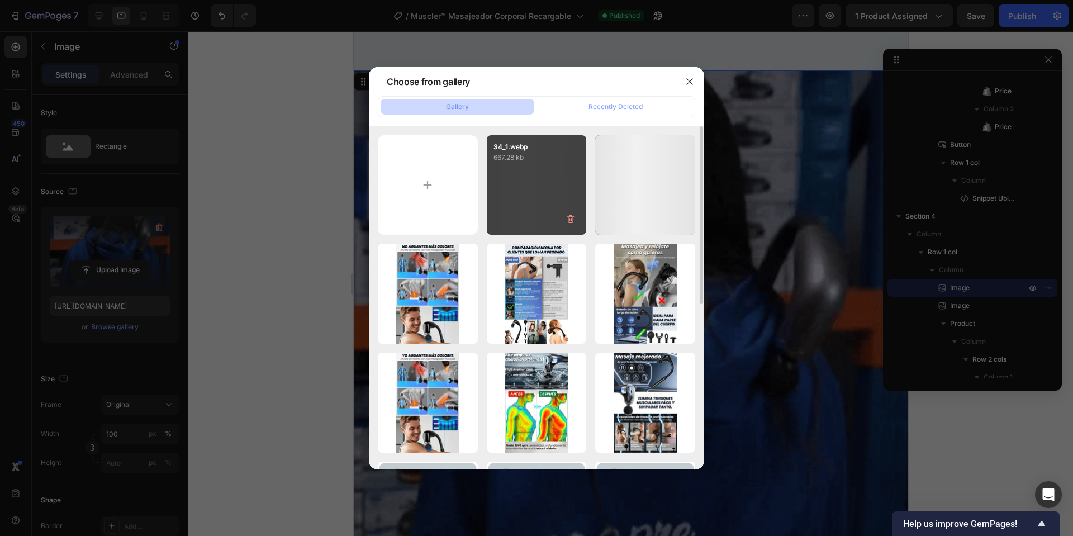
click at [535, 173] on div "34_1.webp 667.28 kb" at bounding box center [537, 185] width 100 height 100
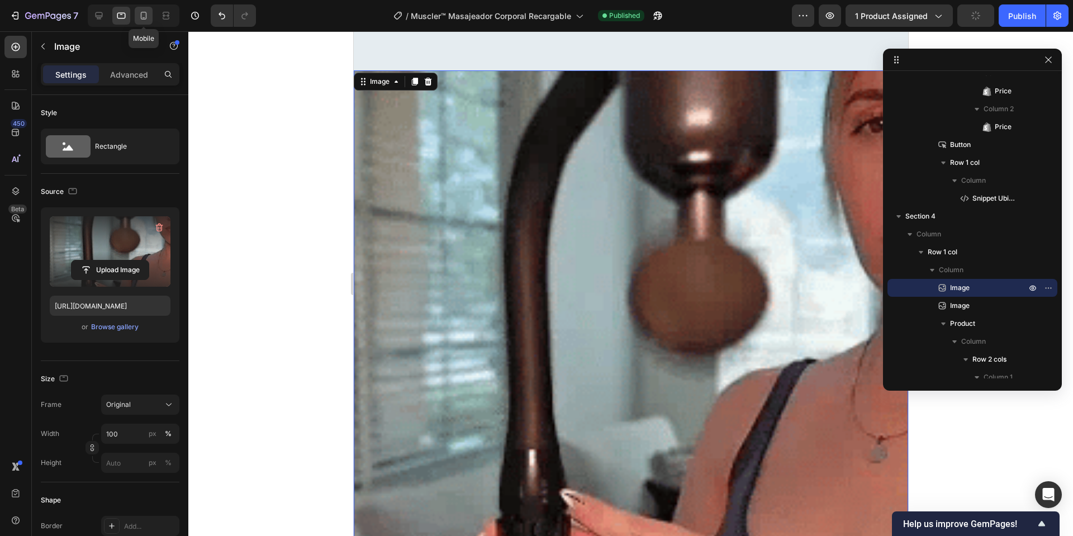
click at [146, 17] on icon at bounding box center [144, 16] width 6 height 8
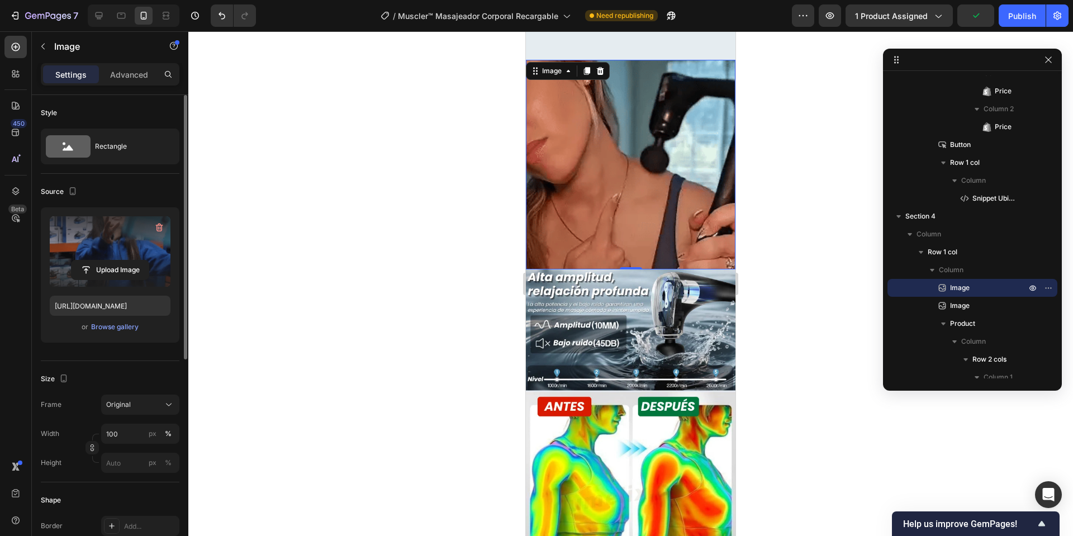
scroll to position [598, 0]
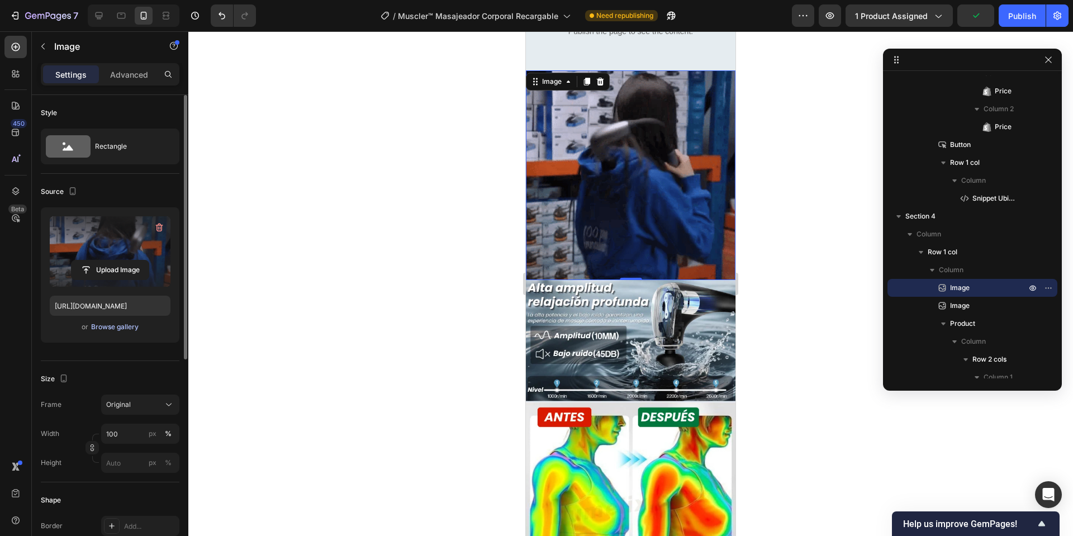
click at [124, 327] on div "Browse gallery" at bounding box center [115, 327] width 48 height 10
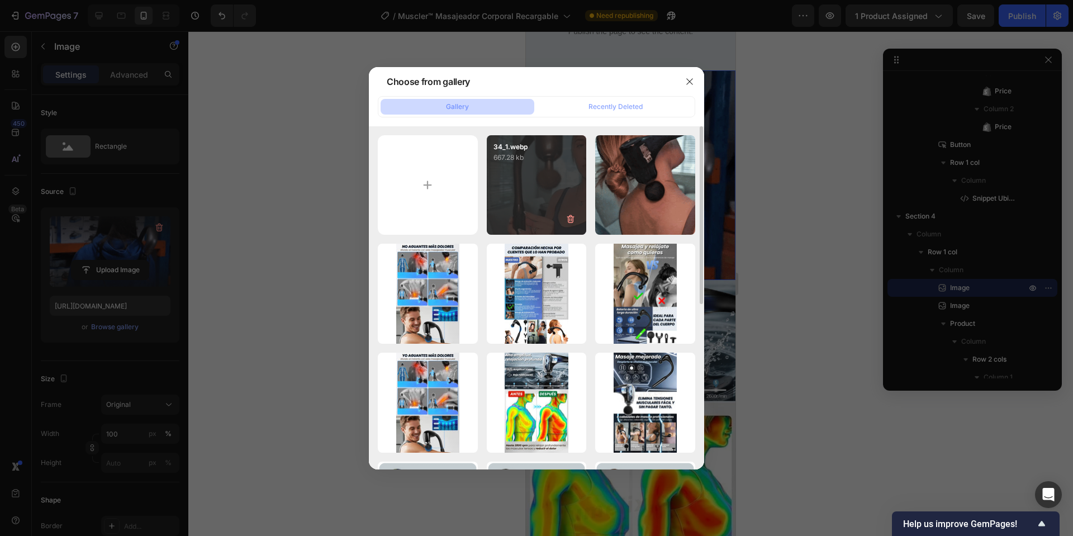
click at [528, 164] on div "34_1.webp 667.28 kb" at bounding box center [537, 185] width 100 height 100
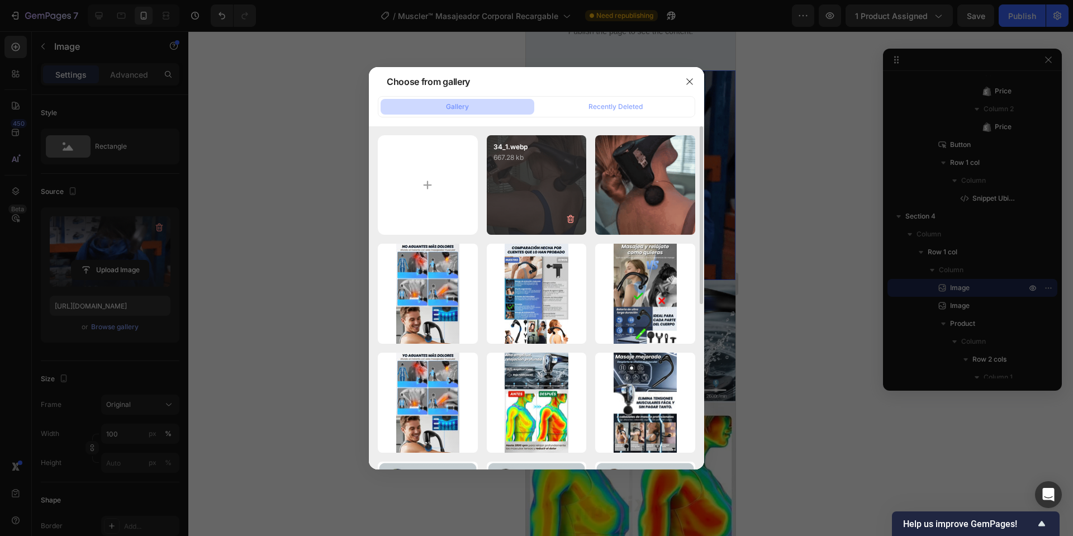
type input "[URL][DOMAIN_NAME]"
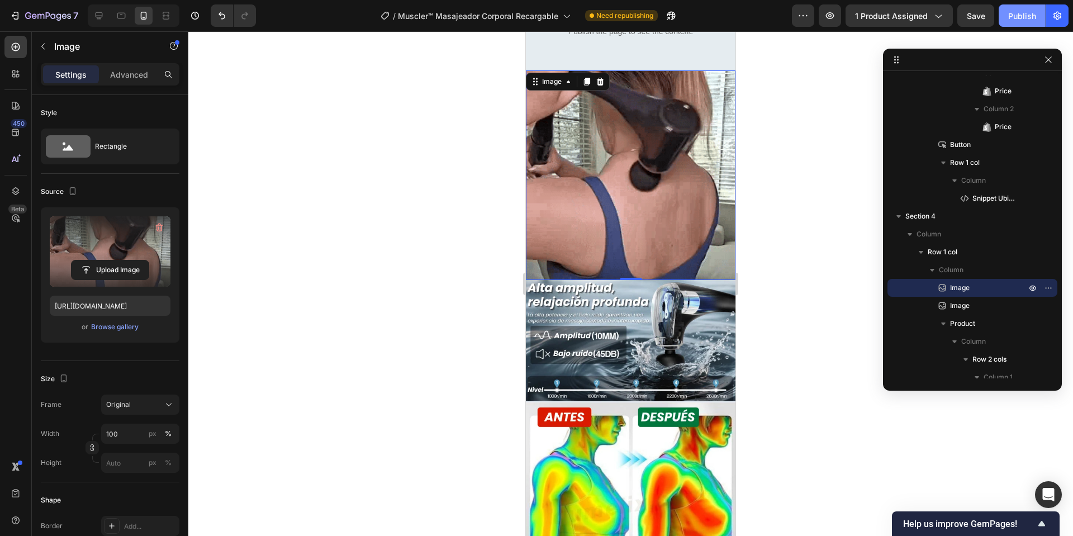
click at [1011, 15] on div "Publish" at bounding box center [1023, 16] width 28 height 12
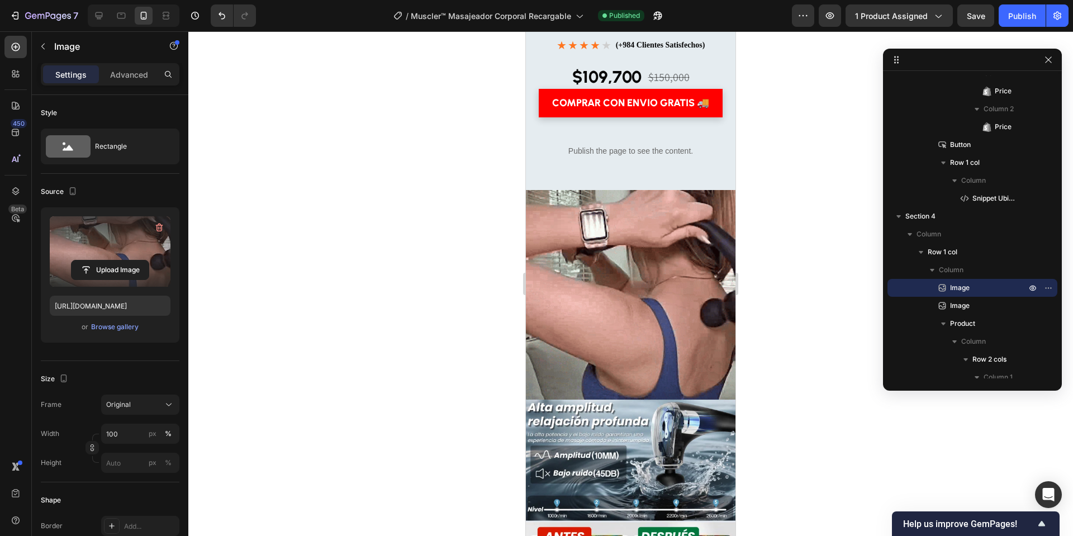
scroll to position [0, 0]
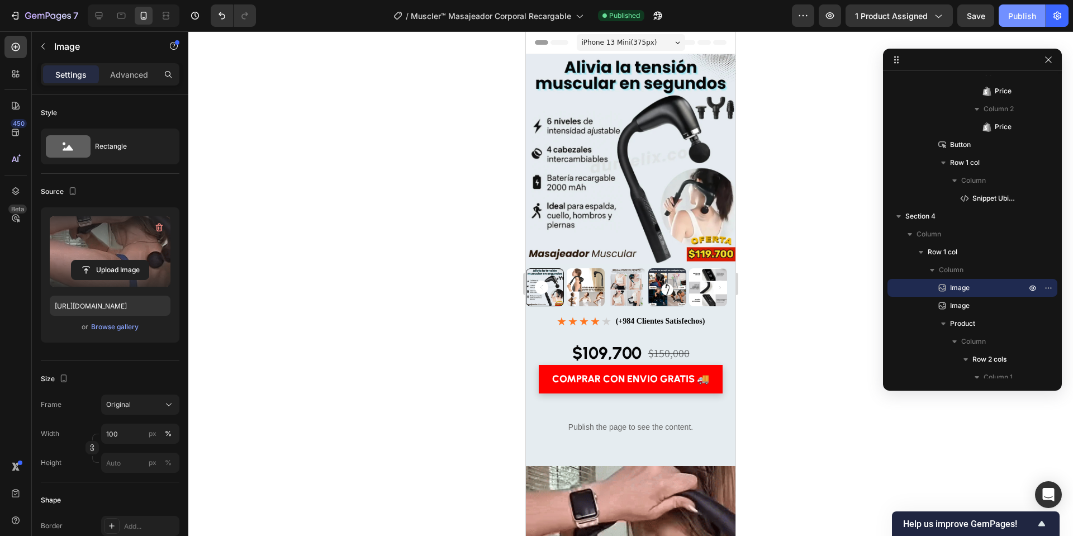
click at [1019, 8] on button "Publish" at bounding box center [1022, 15] width 47 height 22
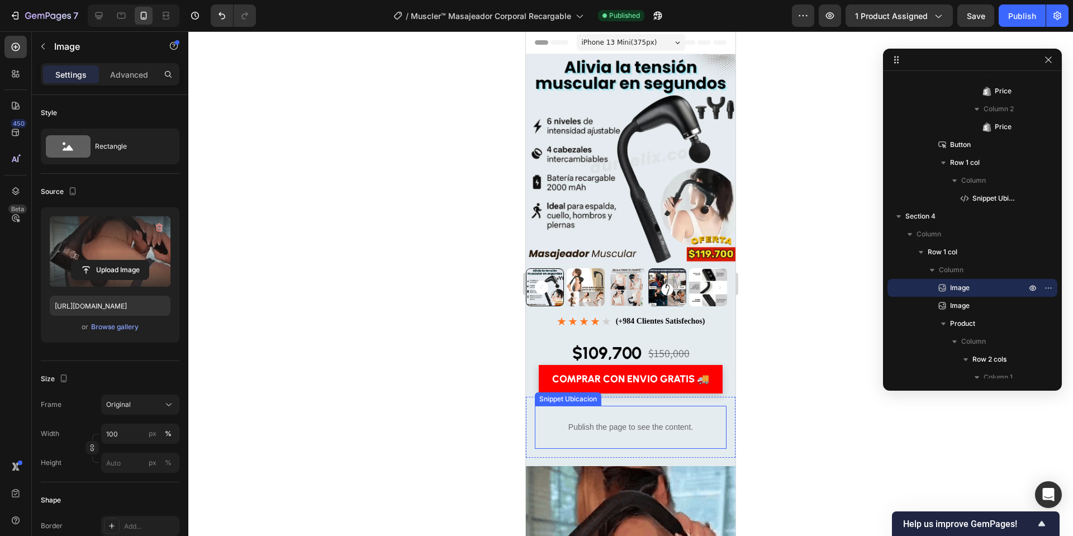
click at [597, 422] on p "Publish the page to see the content." at bounding box center [631, 428] width 178 height 12
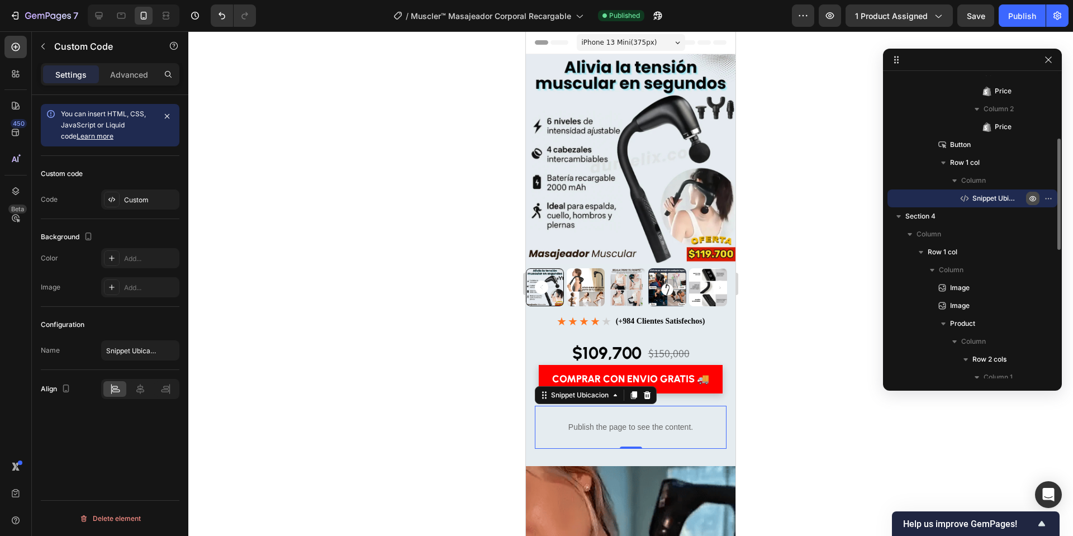
click at [1033, 195] on icon "button" at bounding box center [1033, 198] width 9 height 9
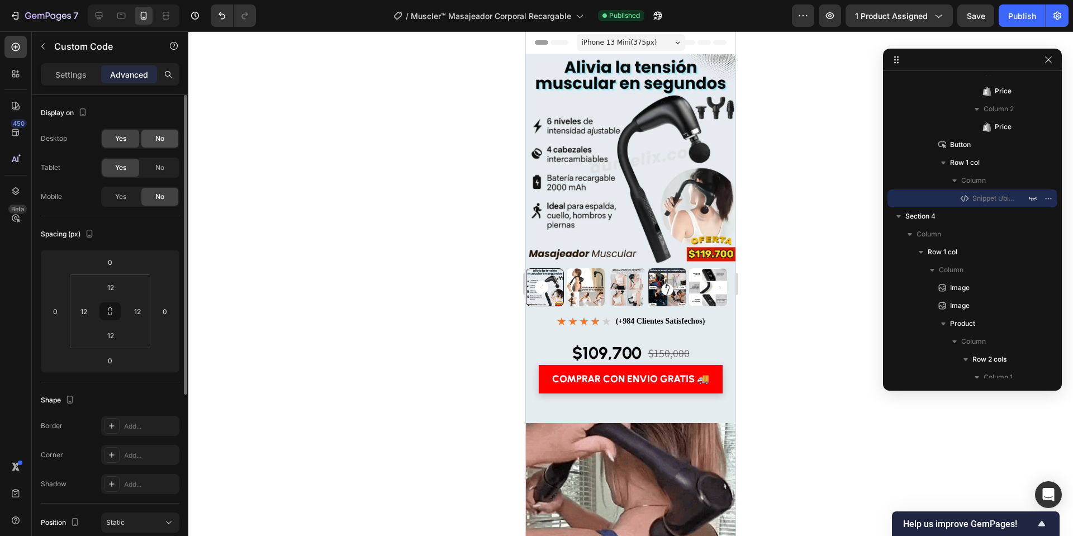
click at [163, 140] on span "No" at bounding box center [159, 139] width 9 height 10
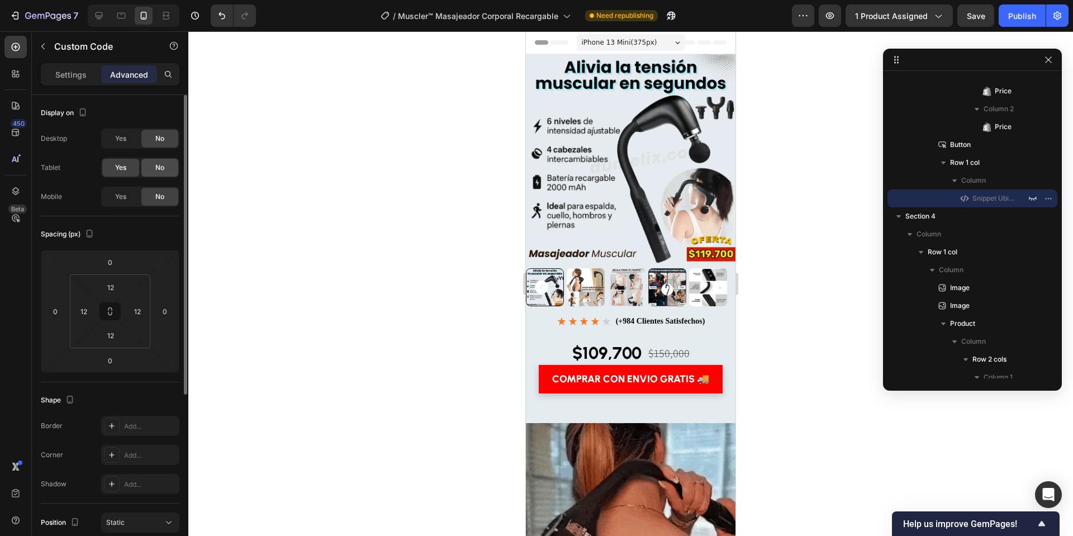
click at [161, 166] on span "No" at bounding box center [159, 168] width 9 height 10
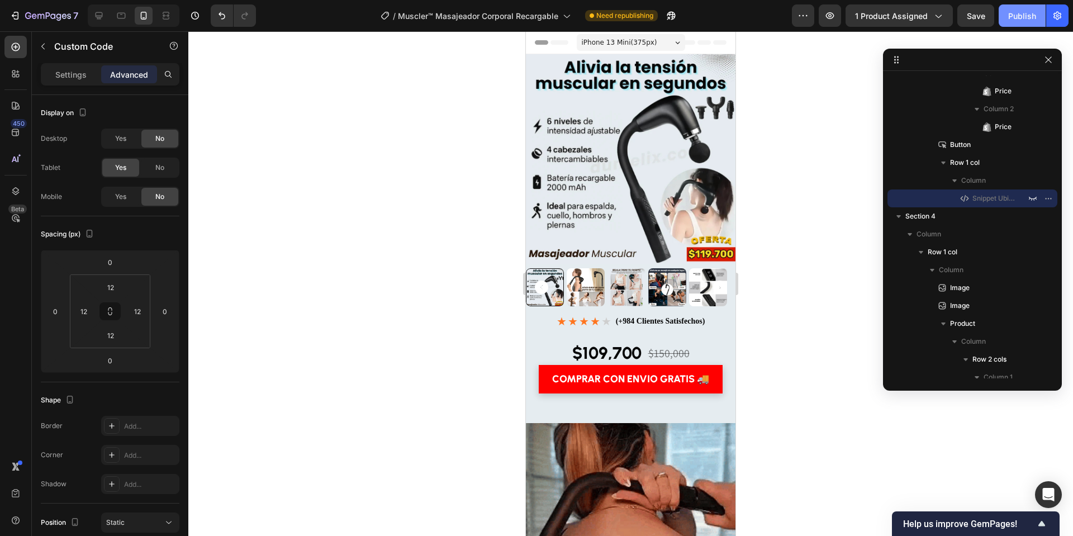
click at [1020, 13] on div "Publish" at bounding box center [1023, 16] width 28 height 12
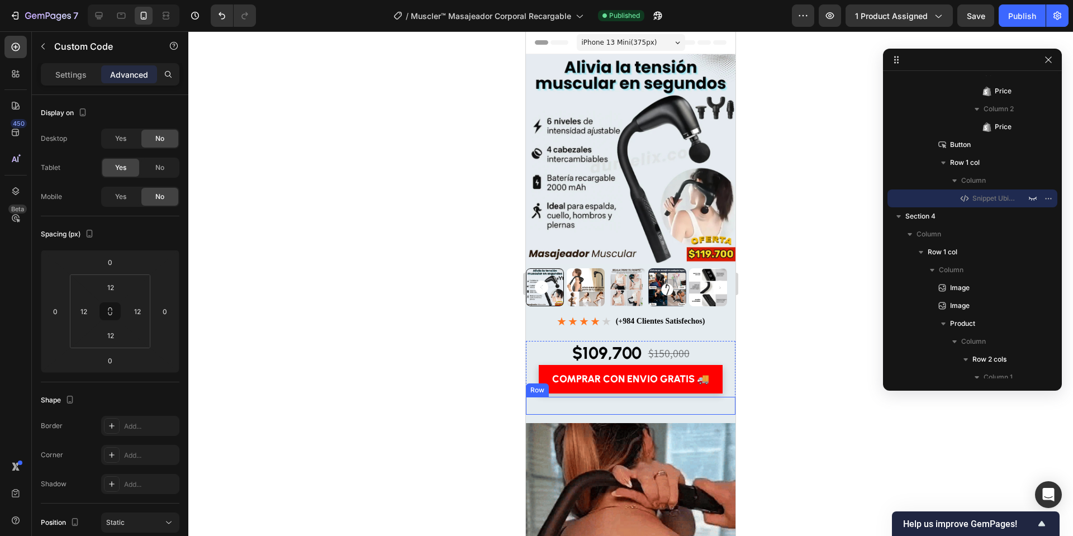
click at [612, 404] on div "Publish the page to see the content. Snippet Ubicacion 0 Row" at bounding box center [631, 406] width 210 height 18
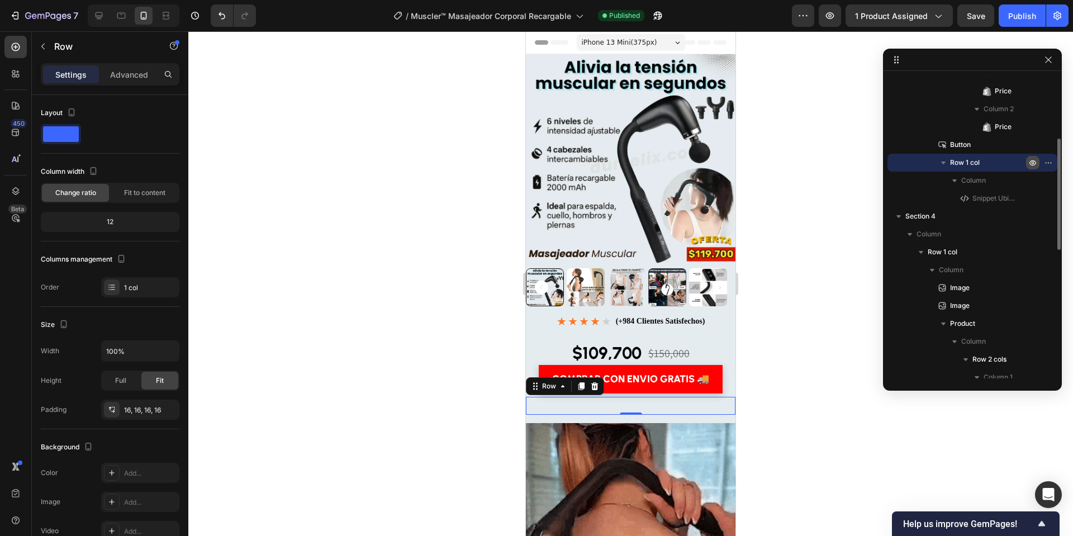
click at [1033, 163] on icon "button" at bounding box center [1033, 162] width 9 height 9
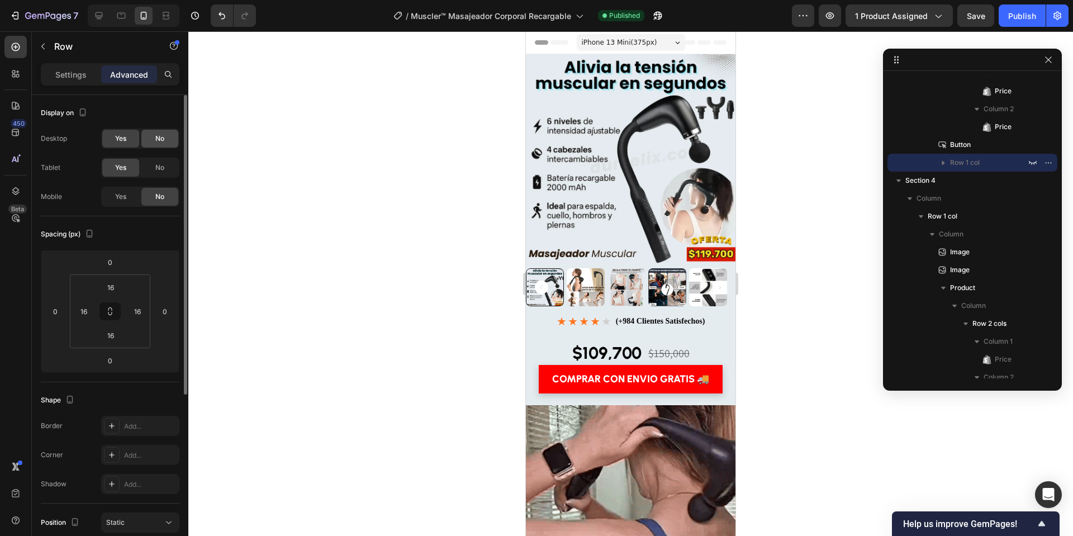
click at [161, 136] on span "No" at bounding box center [159, 139] width 9 height 10
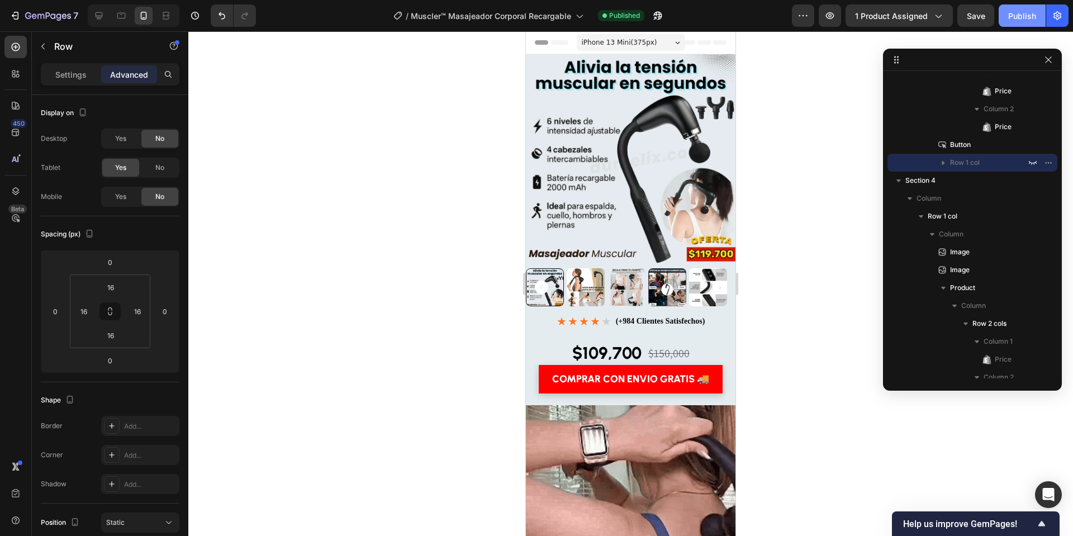
click at [1026, 18] on div "Publish" at bounding box center [1023, 16] width 28 height 12
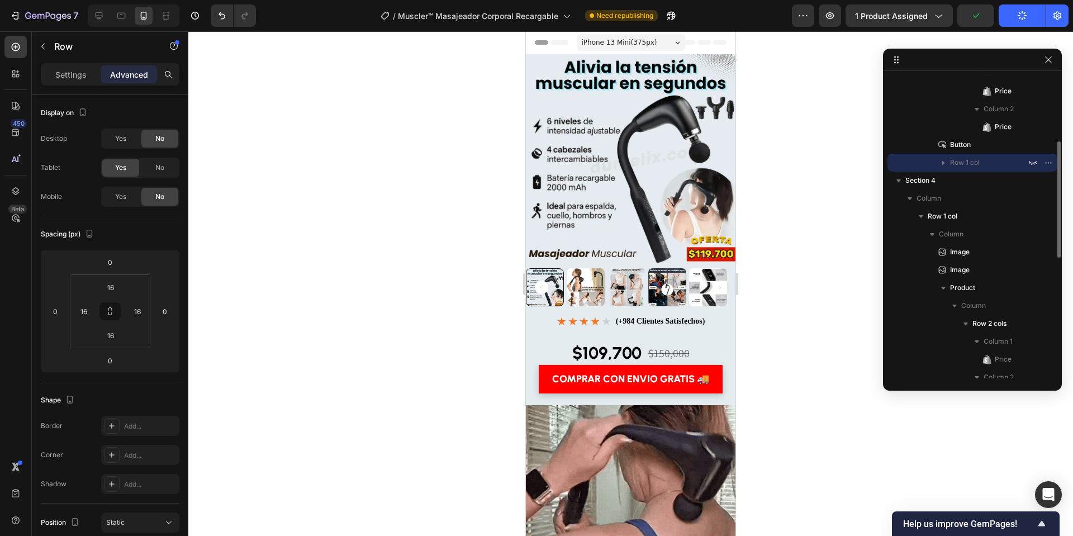
click at [944, 163] on icon "button" at bounding box center [944, 163] width 3 height 4
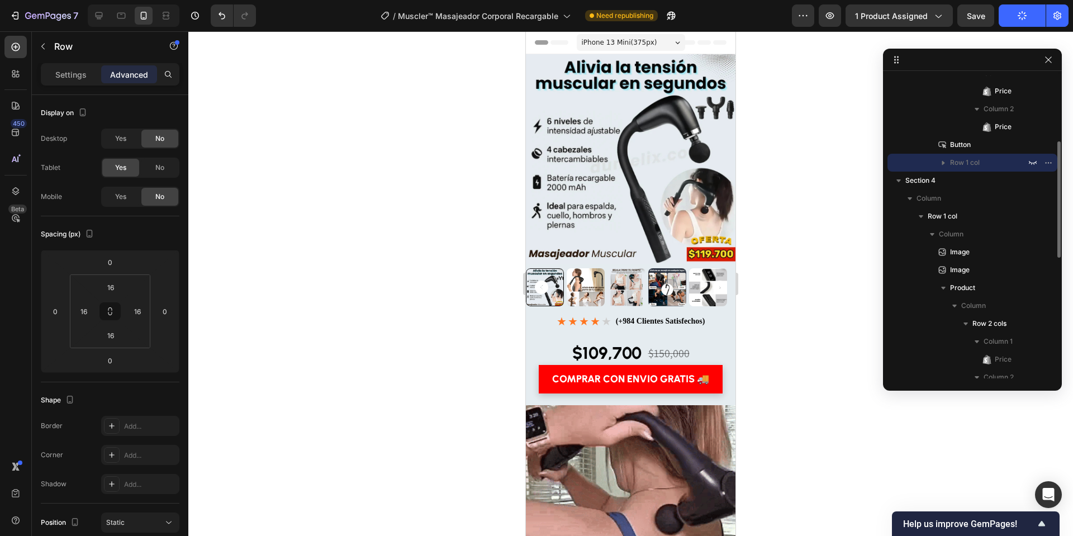
click at [944, 163] on icon "button" at bounding box center [944, 163] width 3 height 4
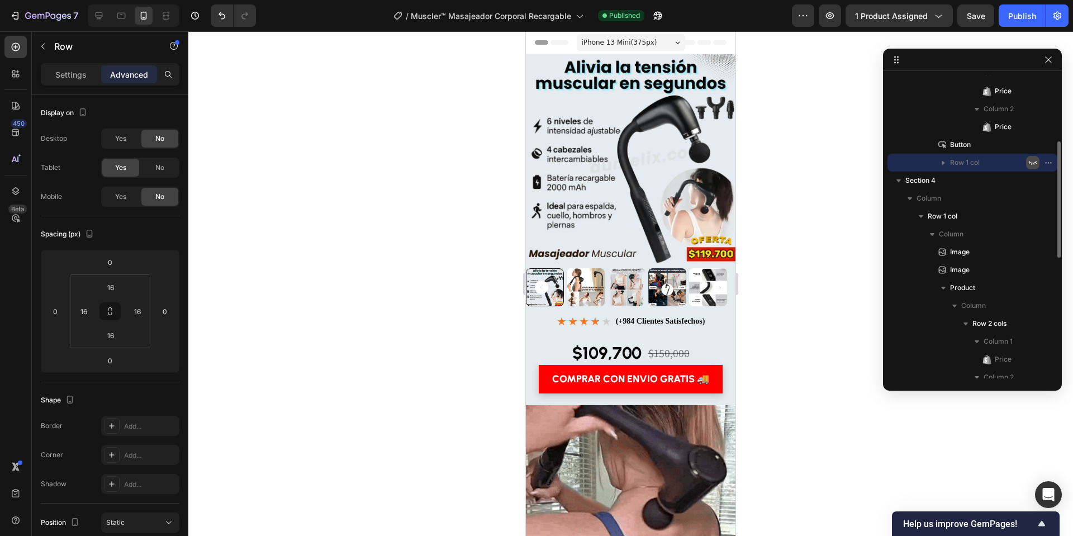
click at [1033, 162] on icon "button" at bounding box center [1033, 162] width 9 height 9
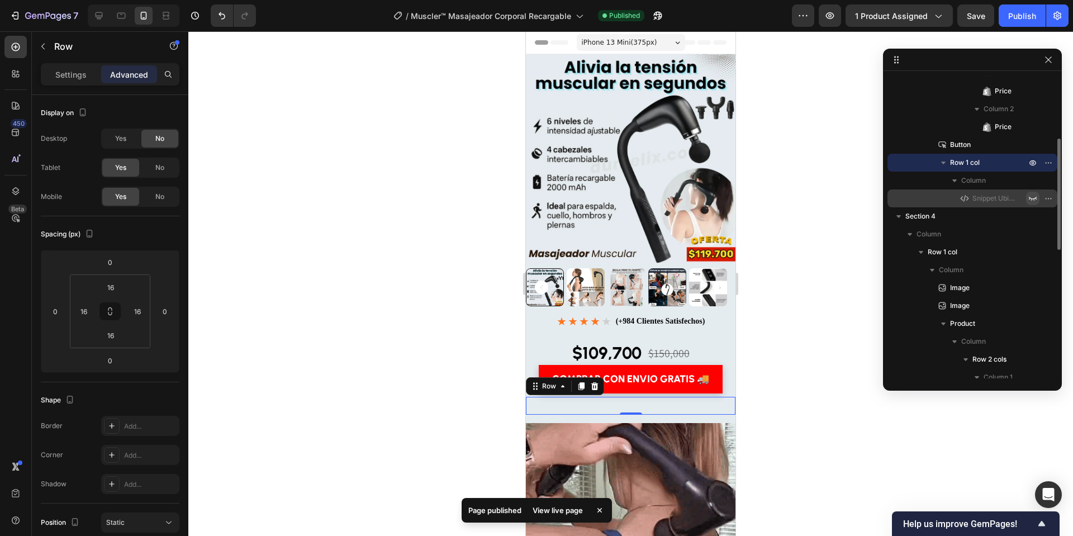
click at [1034, 198] on icon "button" at bounding box center [1033, 198] width 9 height 9
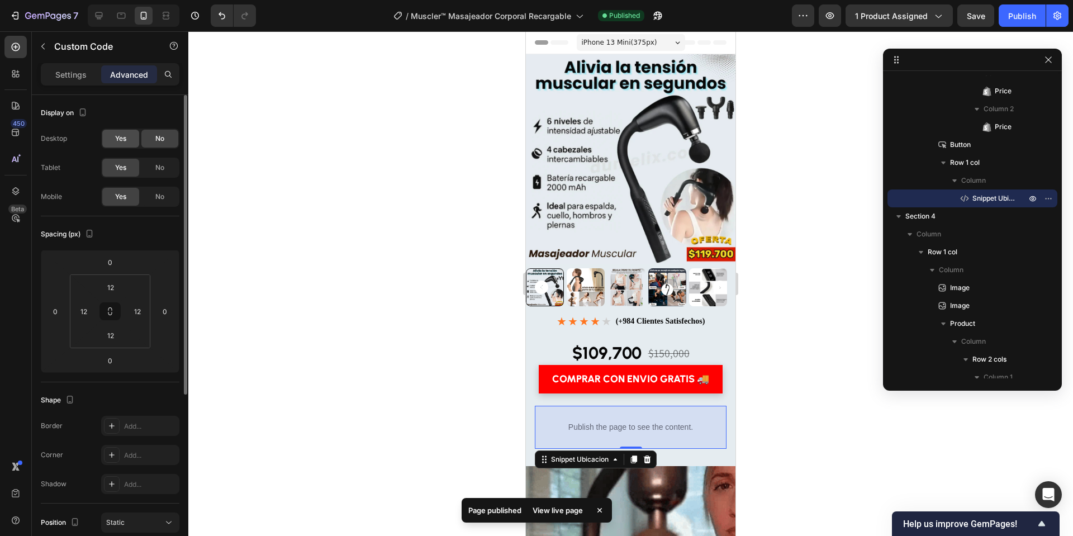
click at [122, 140] on span "Yes" at bounding box center [120, 139] width 11 height 10
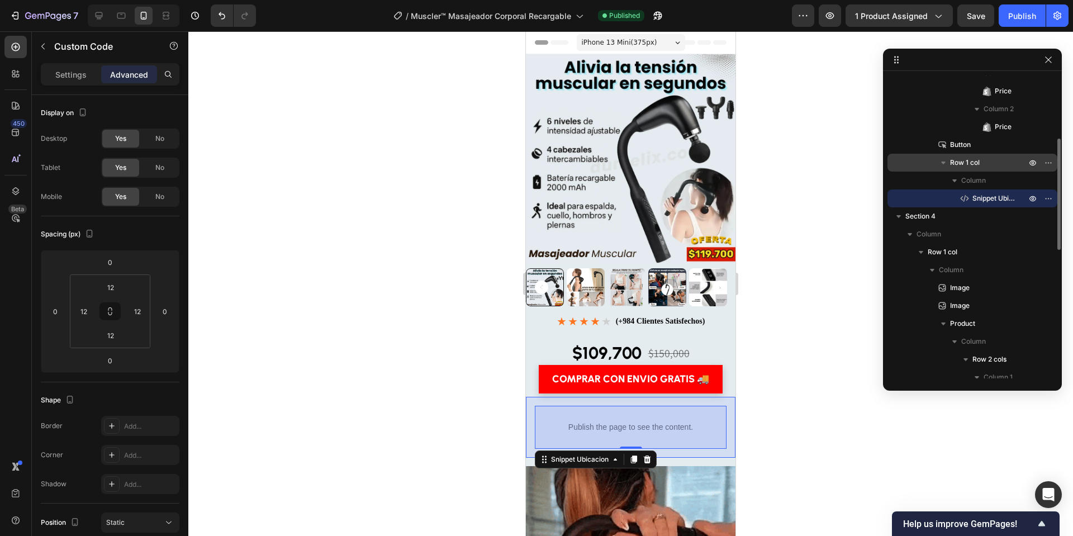
click at [1005, 162] on p "Row 1 col" at bounding box center [989, 162] width 78 height 11
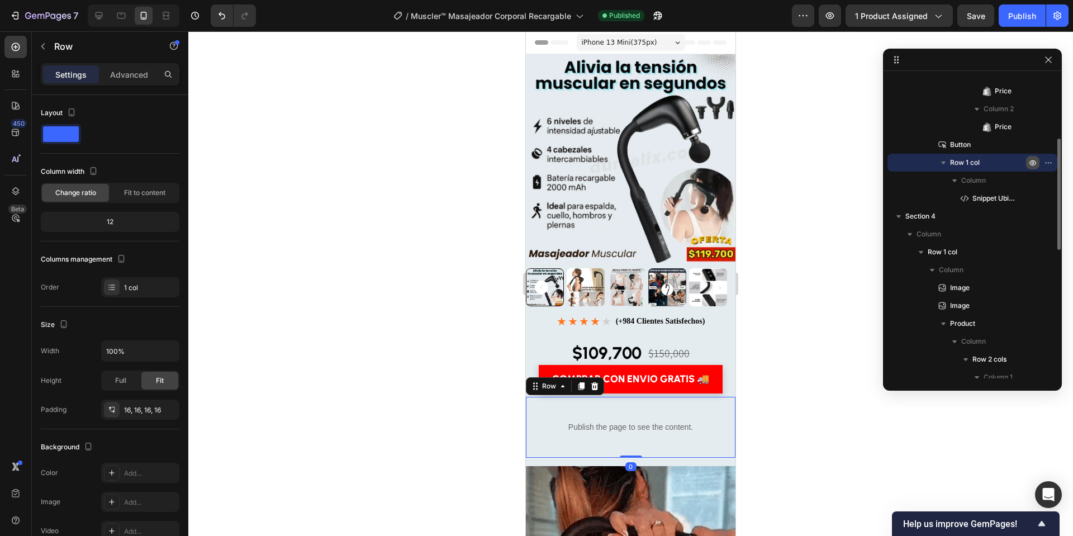
click at [1031, 162] on icon "button" at bounding box center [1033, 163] width 7 height 6
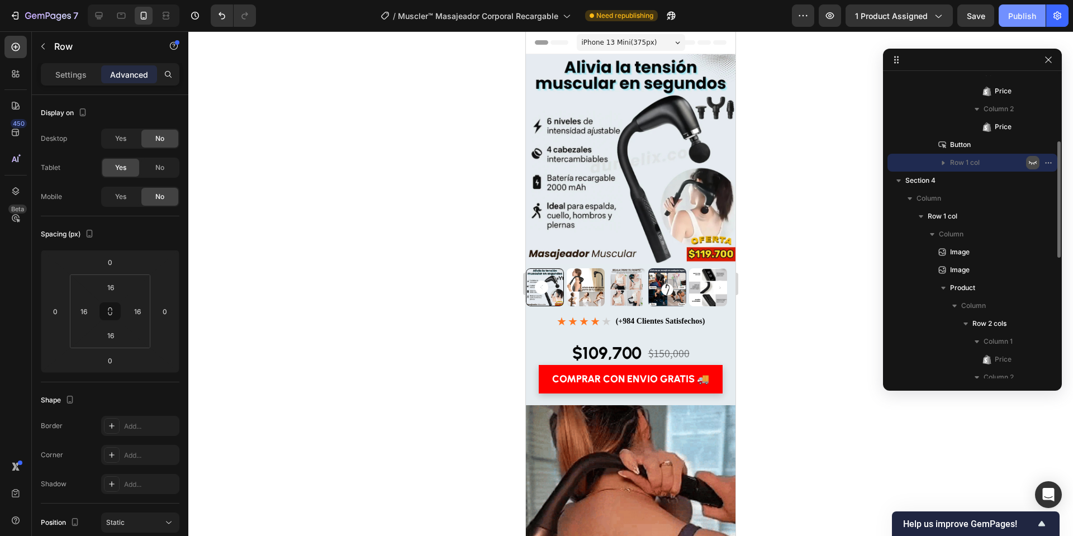
click at [1032, 20] on div "Publish" at bounding box center [1023, 16] width 28 height 12
